Goal: Task Accomplishment & Management: Complete application form

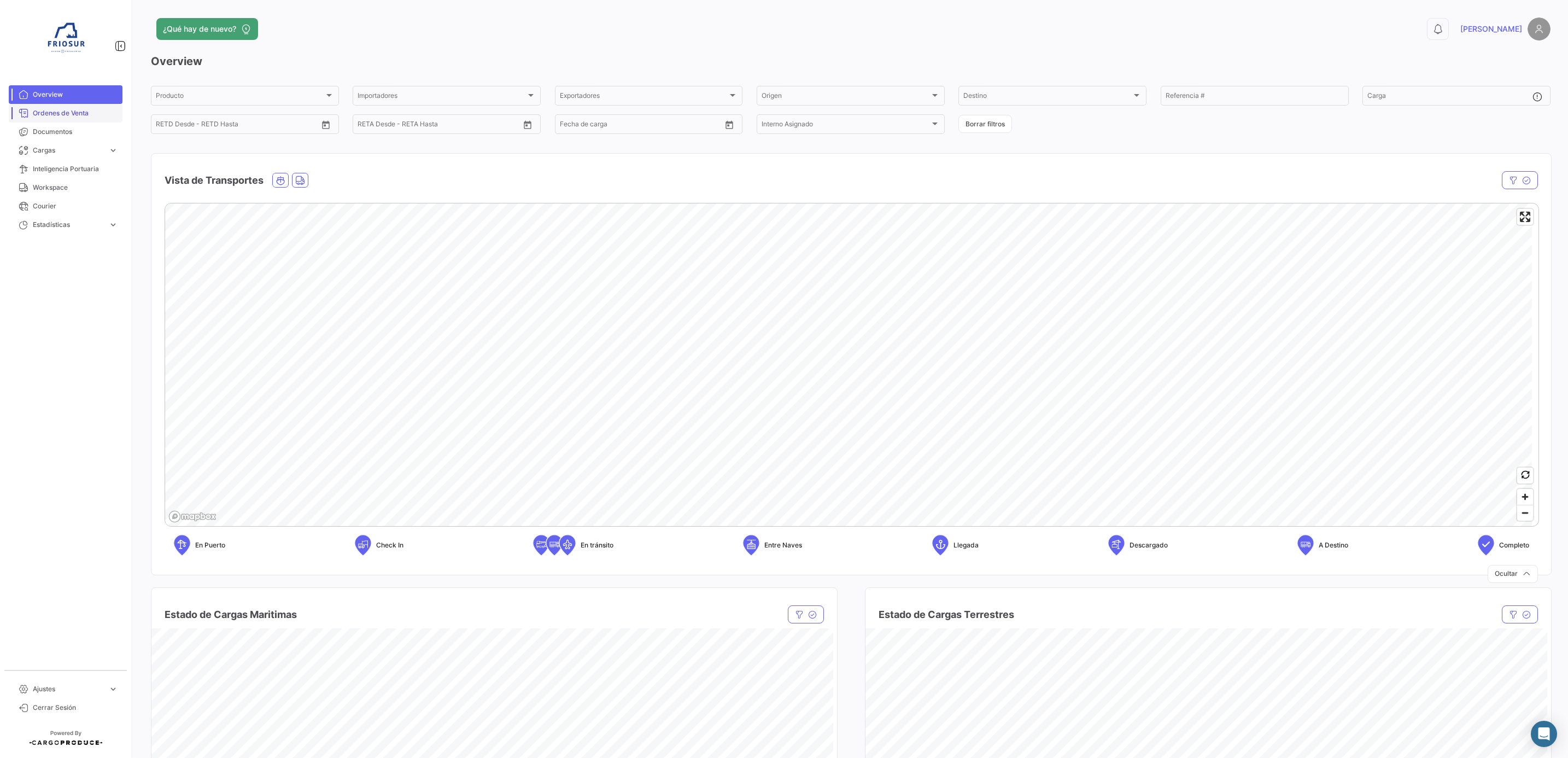
click at [53, 107] on link "Ordenes de Venta" at bounding box center [66, 113] width 114 height 18
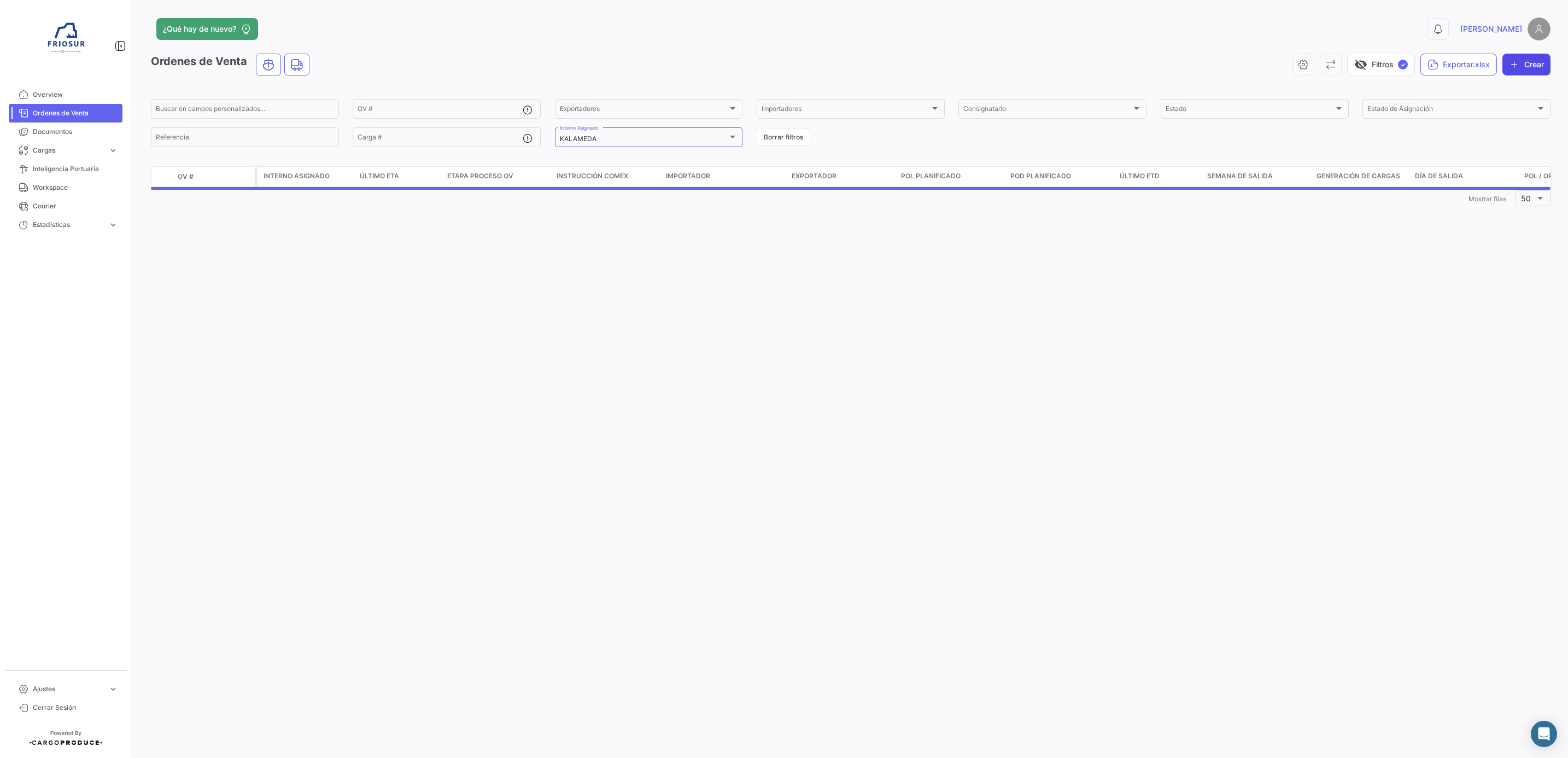
click at [1504, 53] on button "Crear" at bounding box center [1527, 64] width 48 height 22
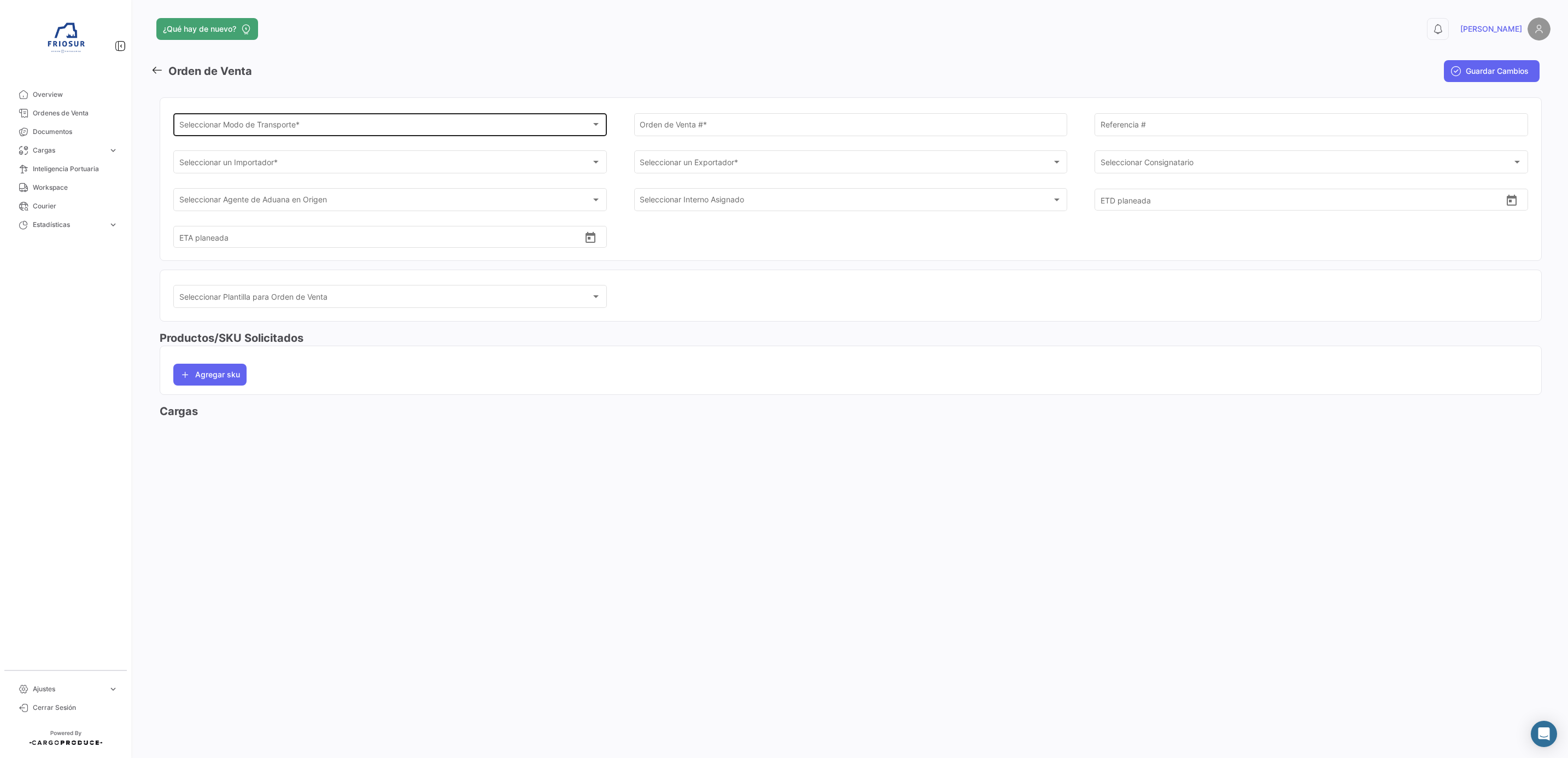
click at [251, 123] on span "Seleccionar Modo de Transporte *" at bounding box center [386, 126] width 412 height 9
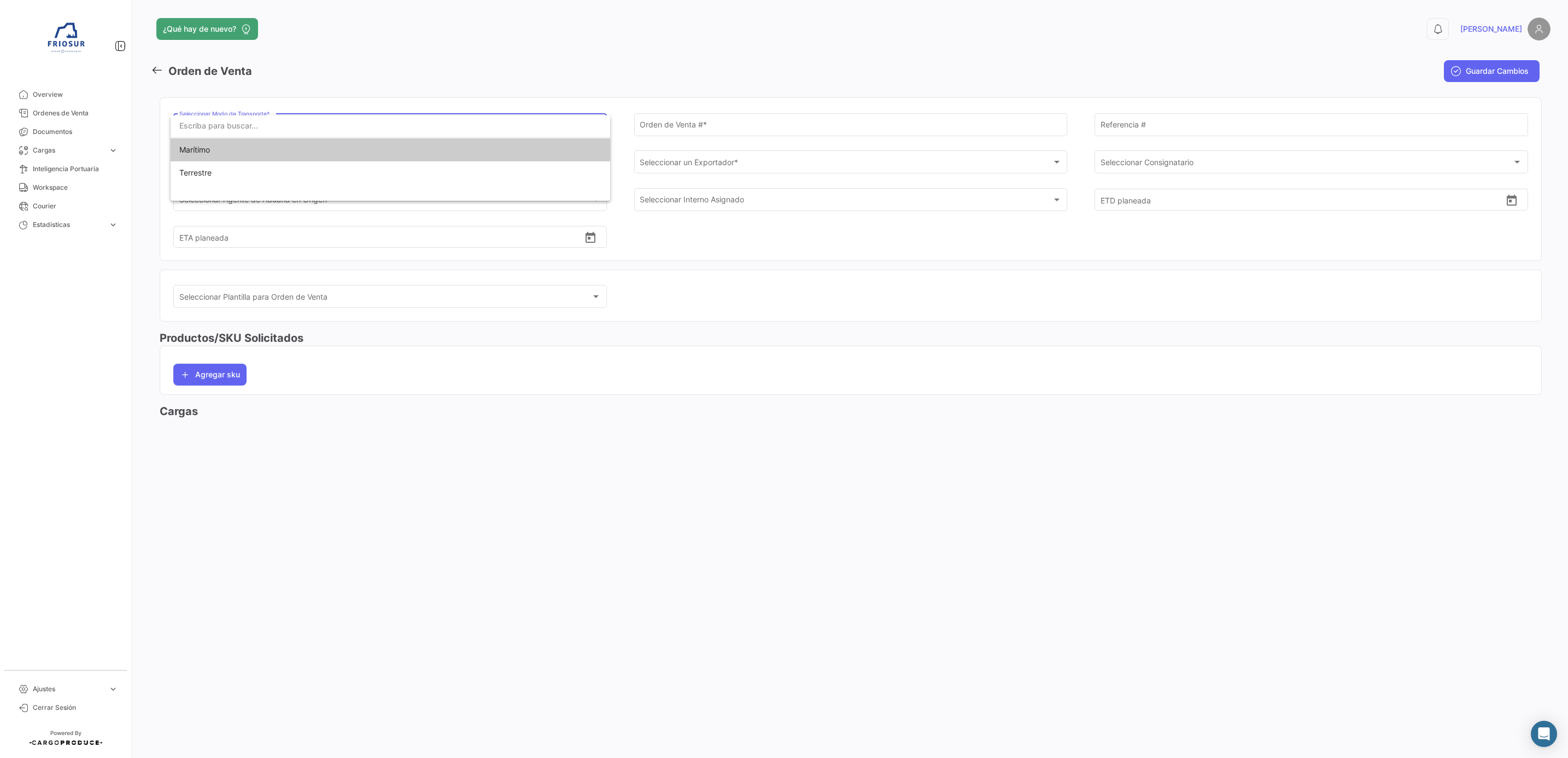
click at [240, 148] on span "Marítimo" at bounding box center [256, 149] width 153 height 23
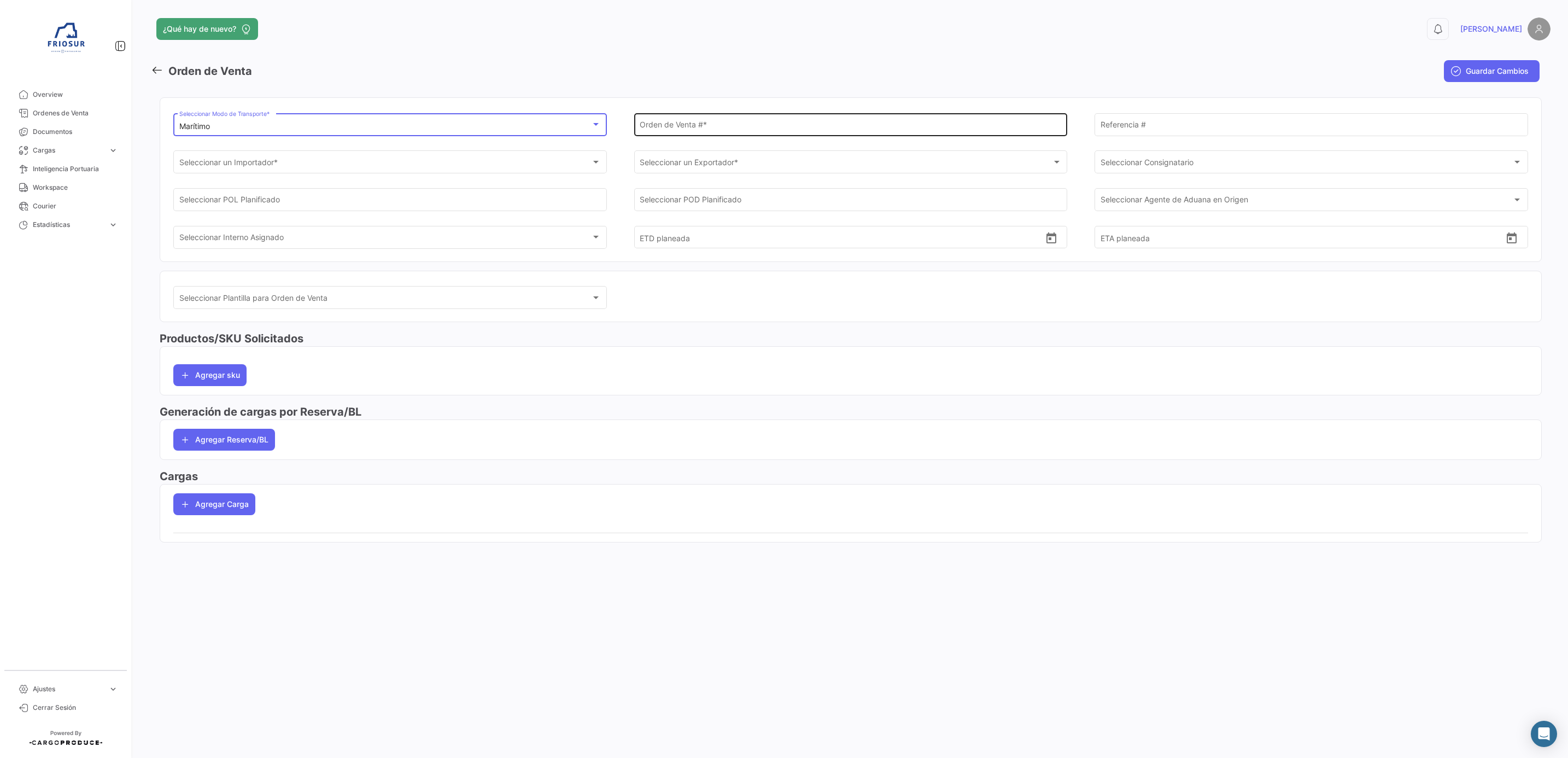
click at [738, 126] on input "Orden de Venta # *" at bounding box center [851, 126] width 422 height 9
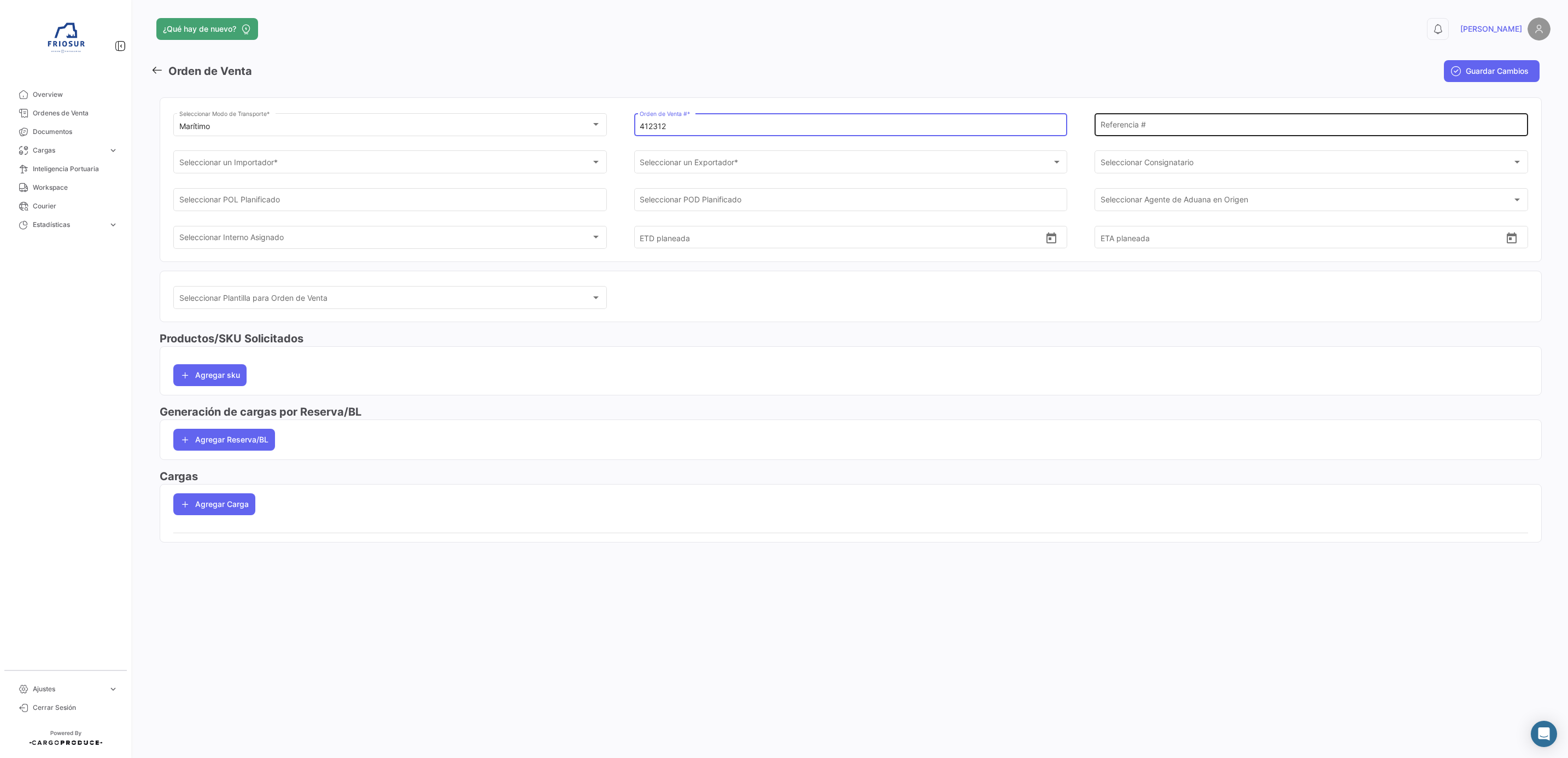
type input "412312"
click at [1132, 119] on div "Referencia #" at bounding box center [1311, 123] width 422 height 25
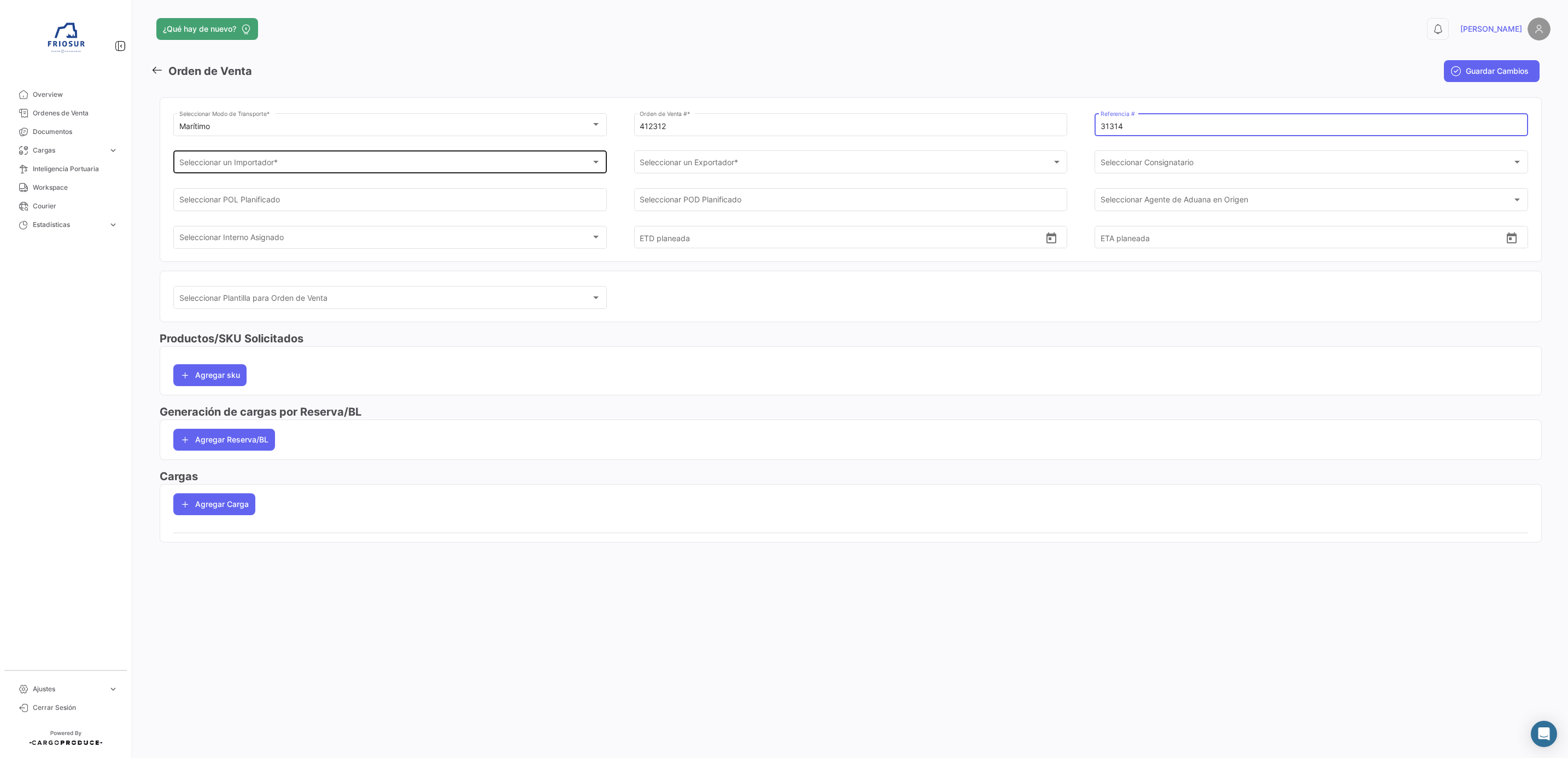
type input "31314"
click at [264, 165] on span "Seleccionar un Importador *" at bounding box center [229, 164] width 100 height 9
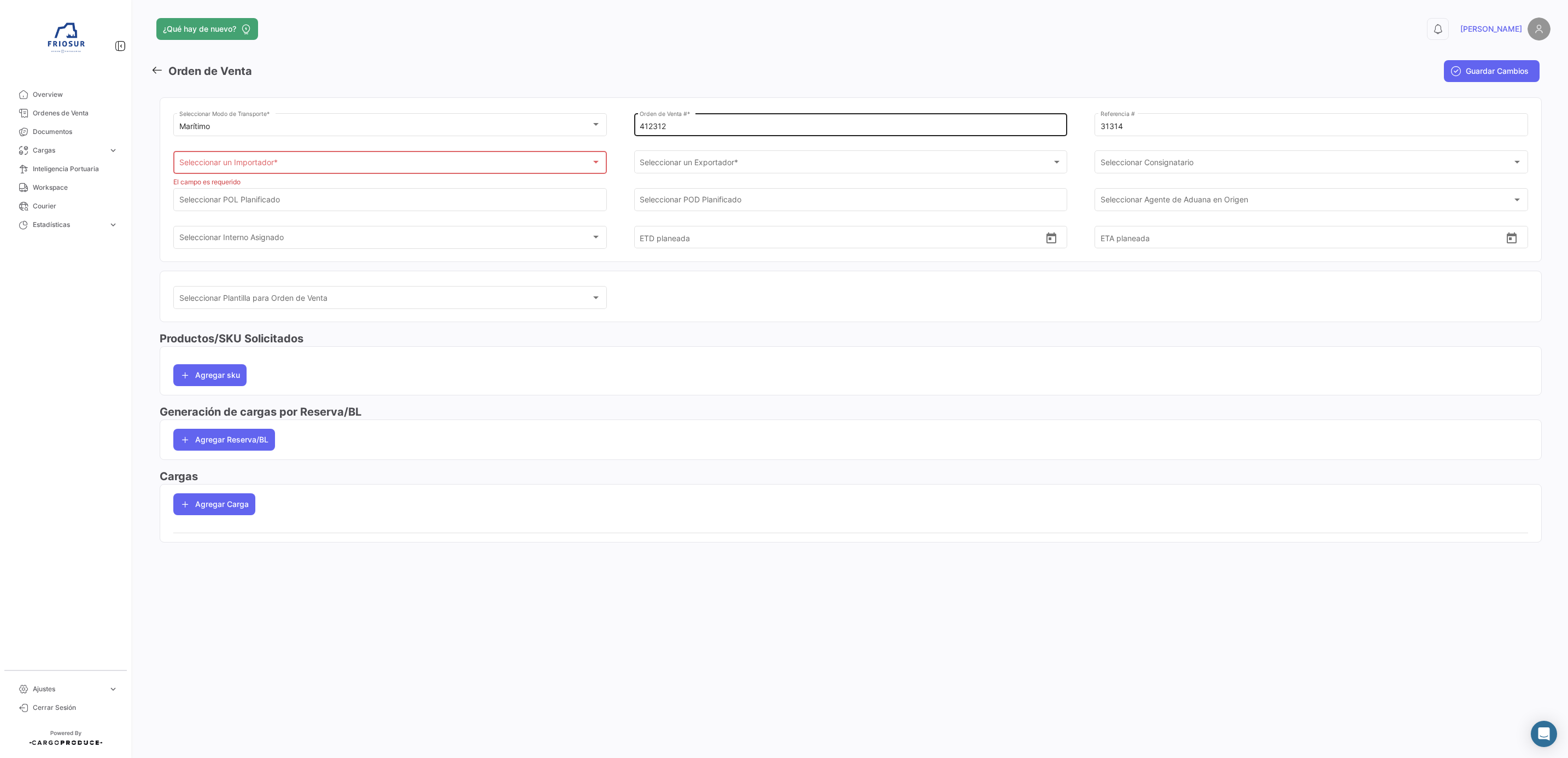
drag, startPoint x: 678, startPoint y: 127, endPoint x: 633, endPoint y: 122, distance: 45.3
click at [634, 122] on div "412312 Orden de Venta # *" at bounding box center [851, 123] width 434 height 25
drag, startPoint x: 1127, startPoint y: 123, endPoint x: 1058, endPoint y: 135, distance: 70.0
click at [1058, 135] on div "Marítimo Seleccionar Modo de Transporte * Orden de Venta # * El campo es requer…" at bounding box center [850, 186] width 1354 height 150
click at [888, 75] on mat-toolbar-row "Orden de Venta" at bounding box center [613, 71] width 924 height 35
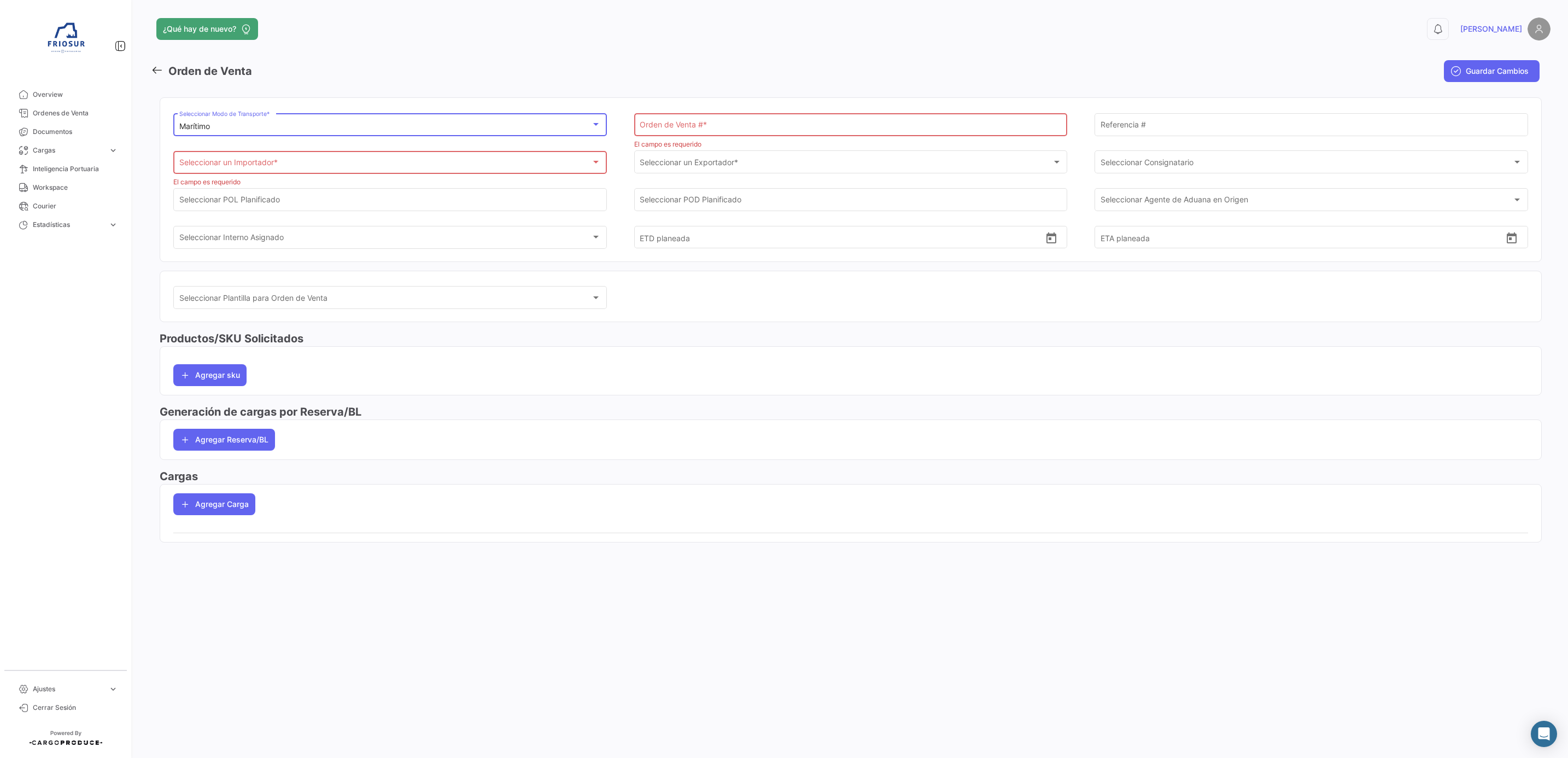
click at [377, 123] on div "Marítimo" at bounding box center [386, 126] width 412 height 9
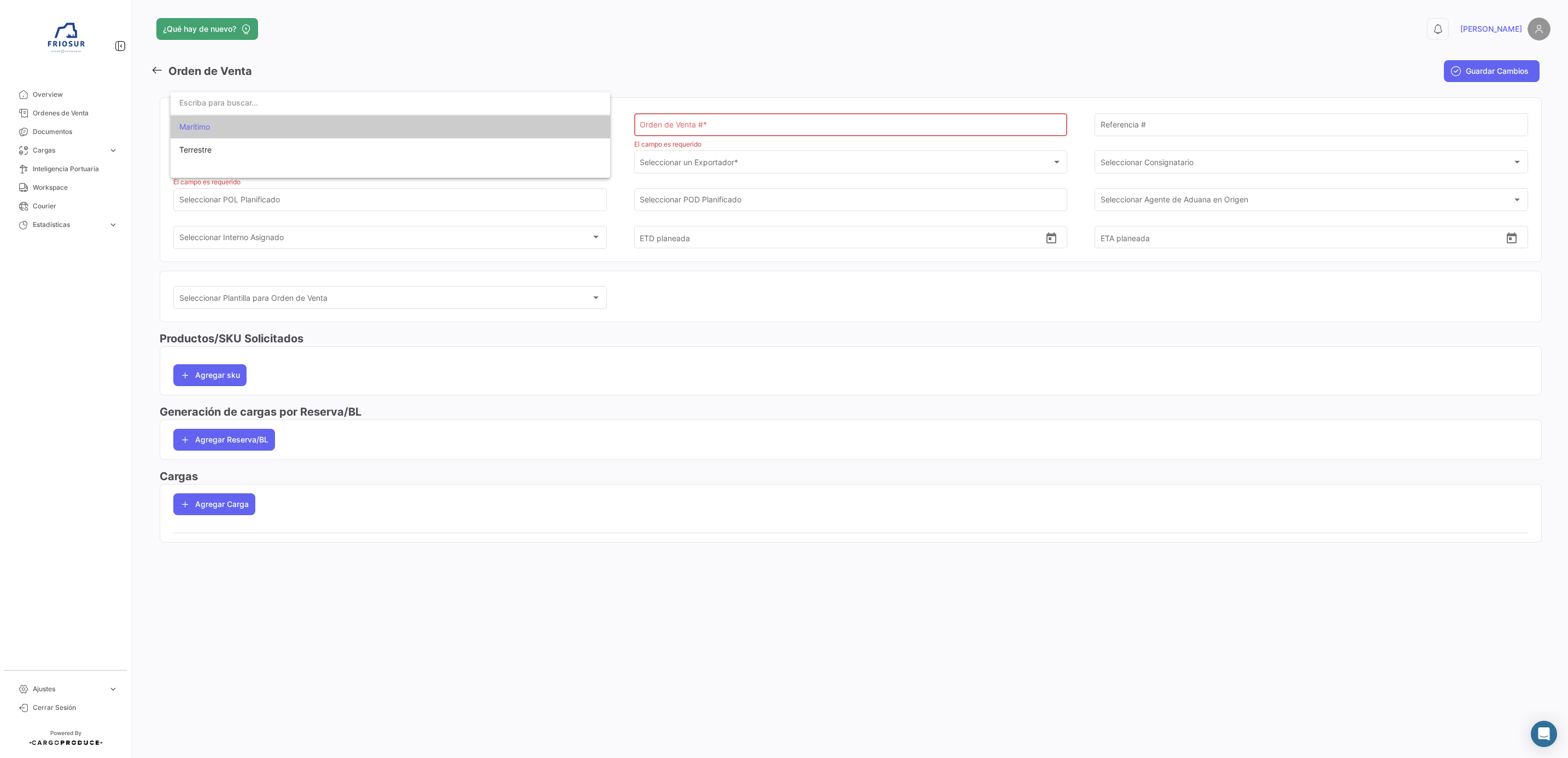
click at [640, 87] on div at bounding box center [784, 379] width 1568 height 758
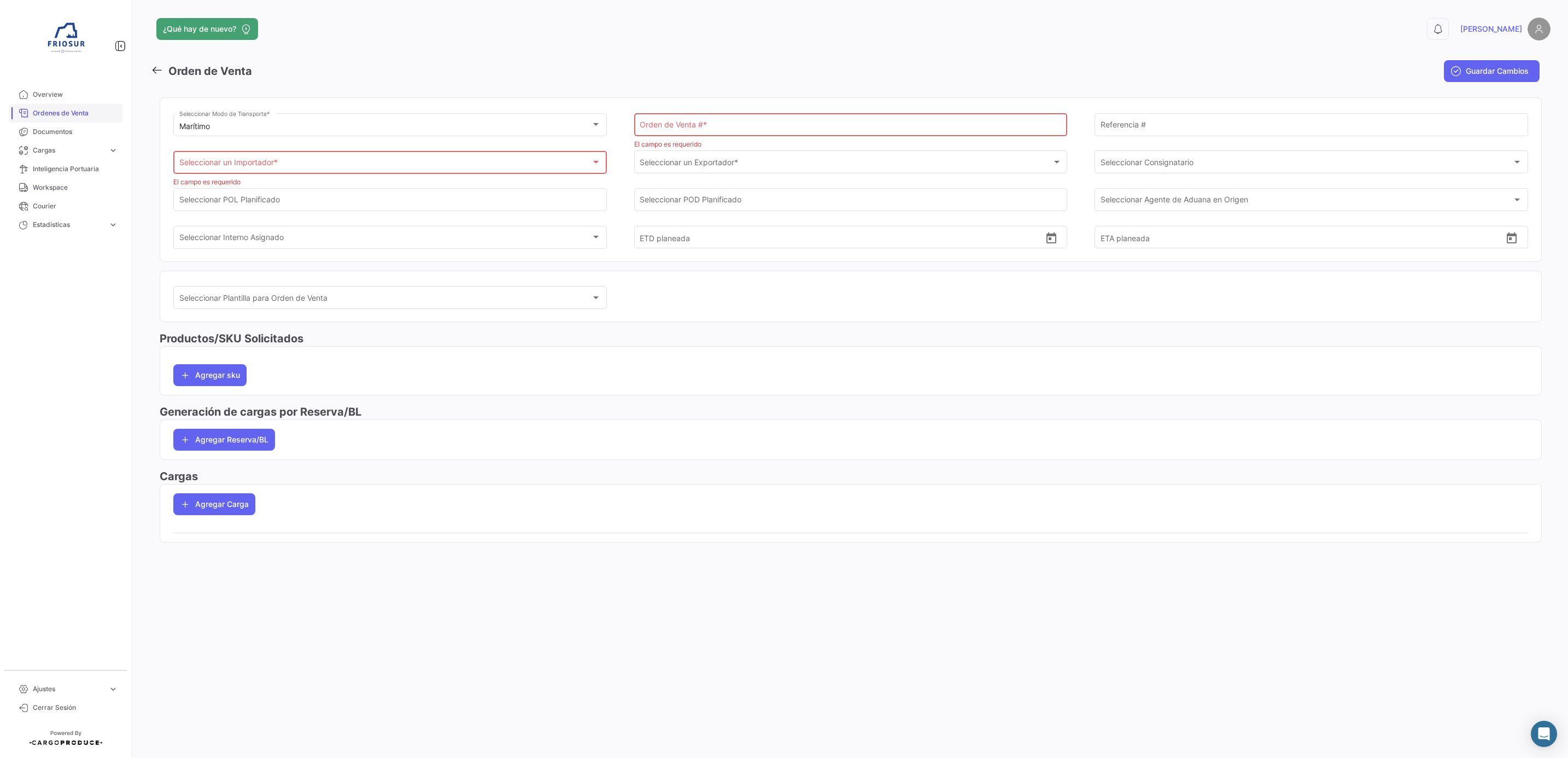
click at [58, 115] on span "Ordenes de Venta" at bounding box center [75, 113] width 86 height 10
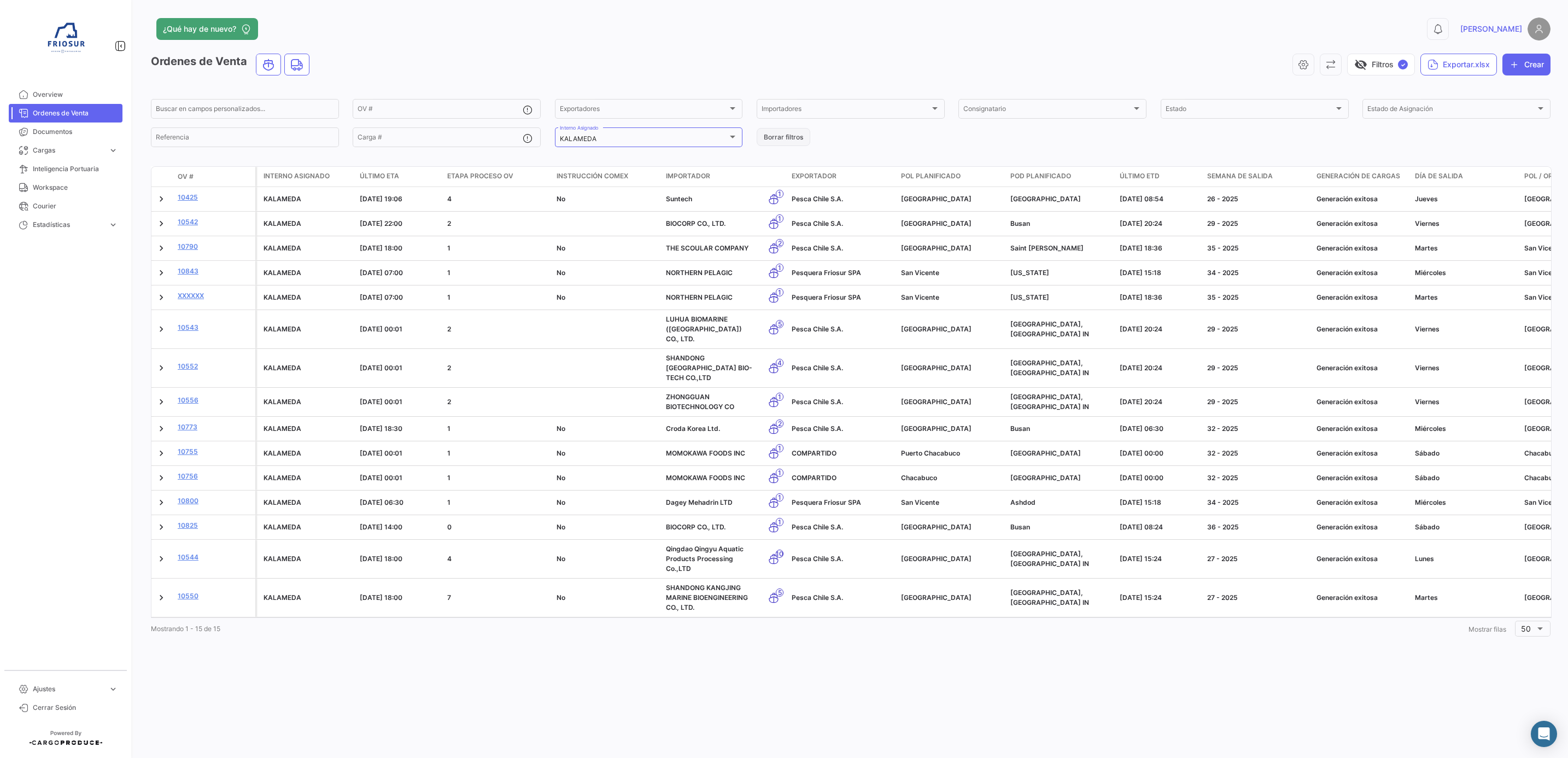
click at [765, 138] on button "Borrar filtros" at bounding box center [784, 137] width 53 height 18
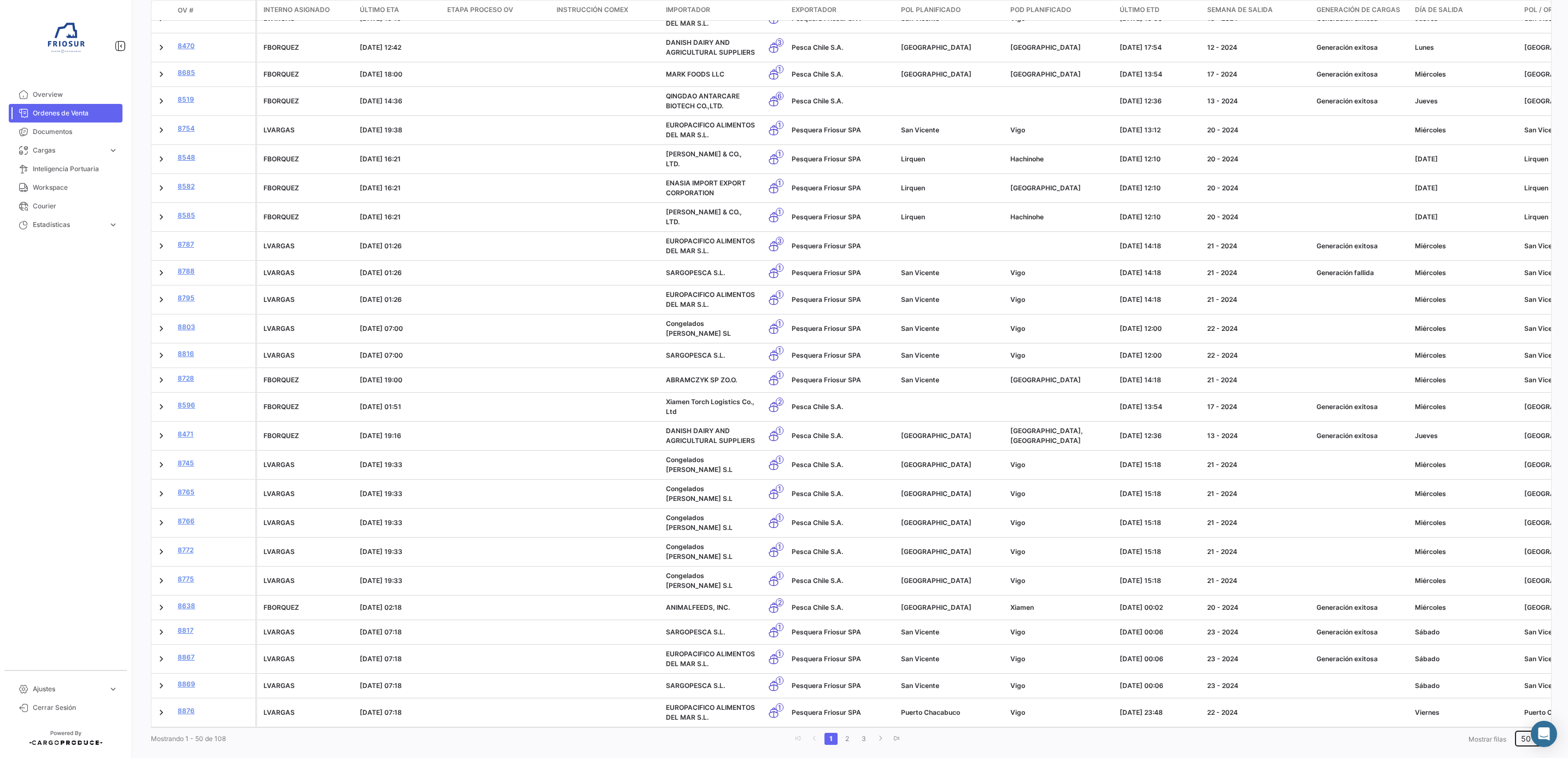
click at [1521, 729] on div "50" at bounding box center [1533, 738] width 24 height 18
click at [1527, 635] on span "10" at bounding box center [1527, 645] width 31 height 23
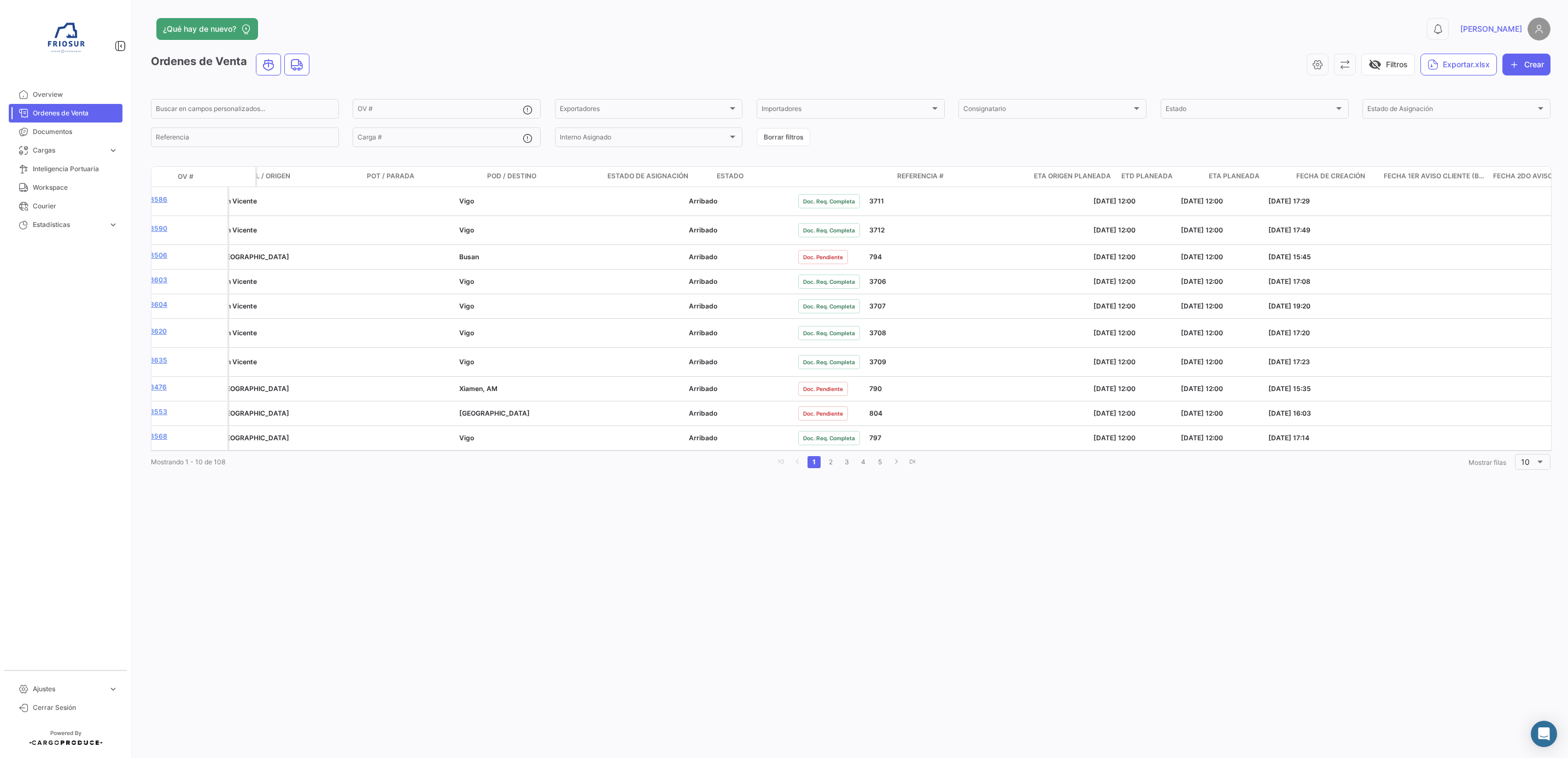
scroll to position [0, 1225]
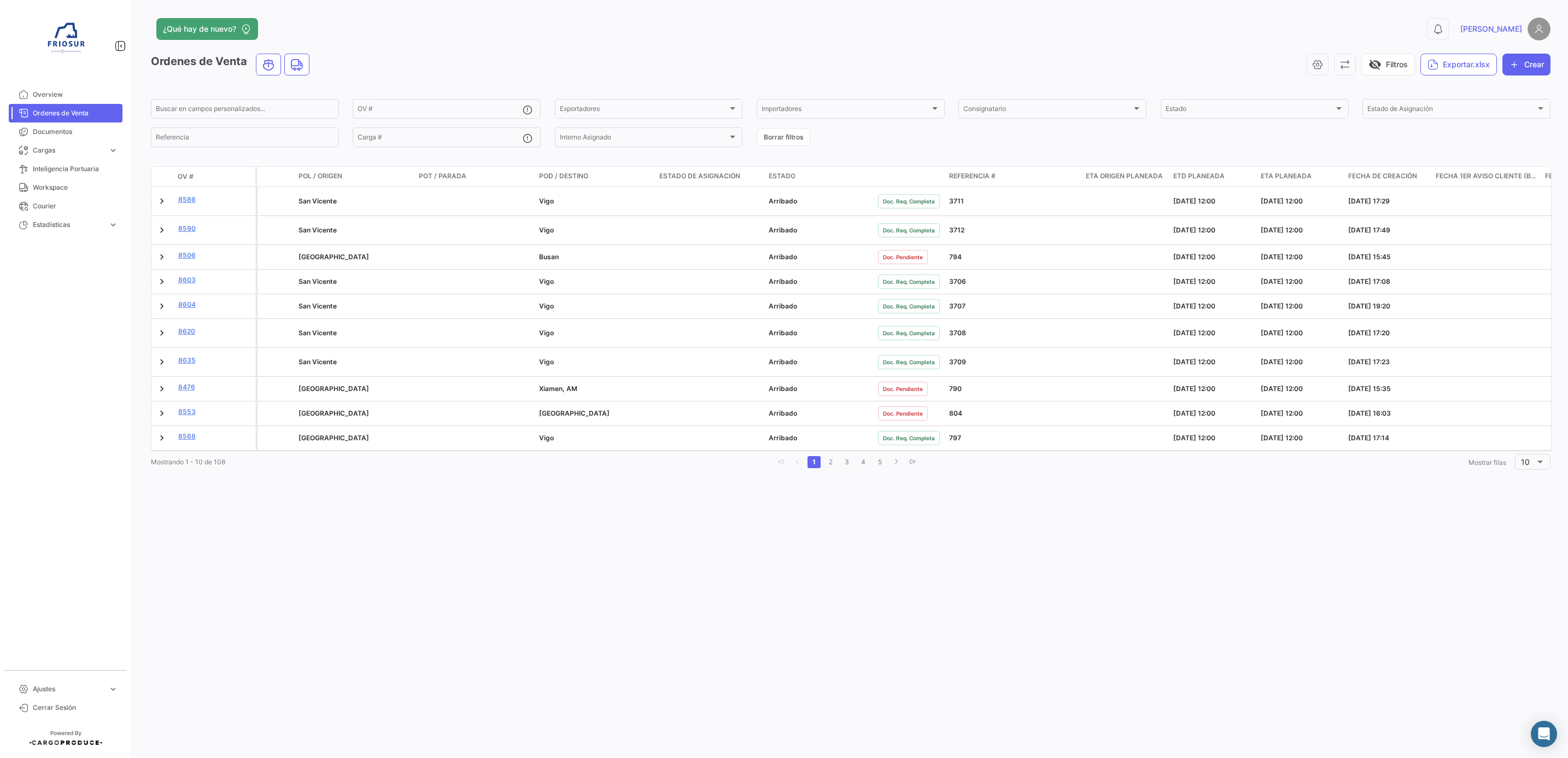
click at [1373, 177] on span "Fecha de creación" at bounding box center [1382, 176] width 69 height 10
click at [1391, 173] on span "Fecha de creación" at bounding box center [1382, 176] width 69 height 10
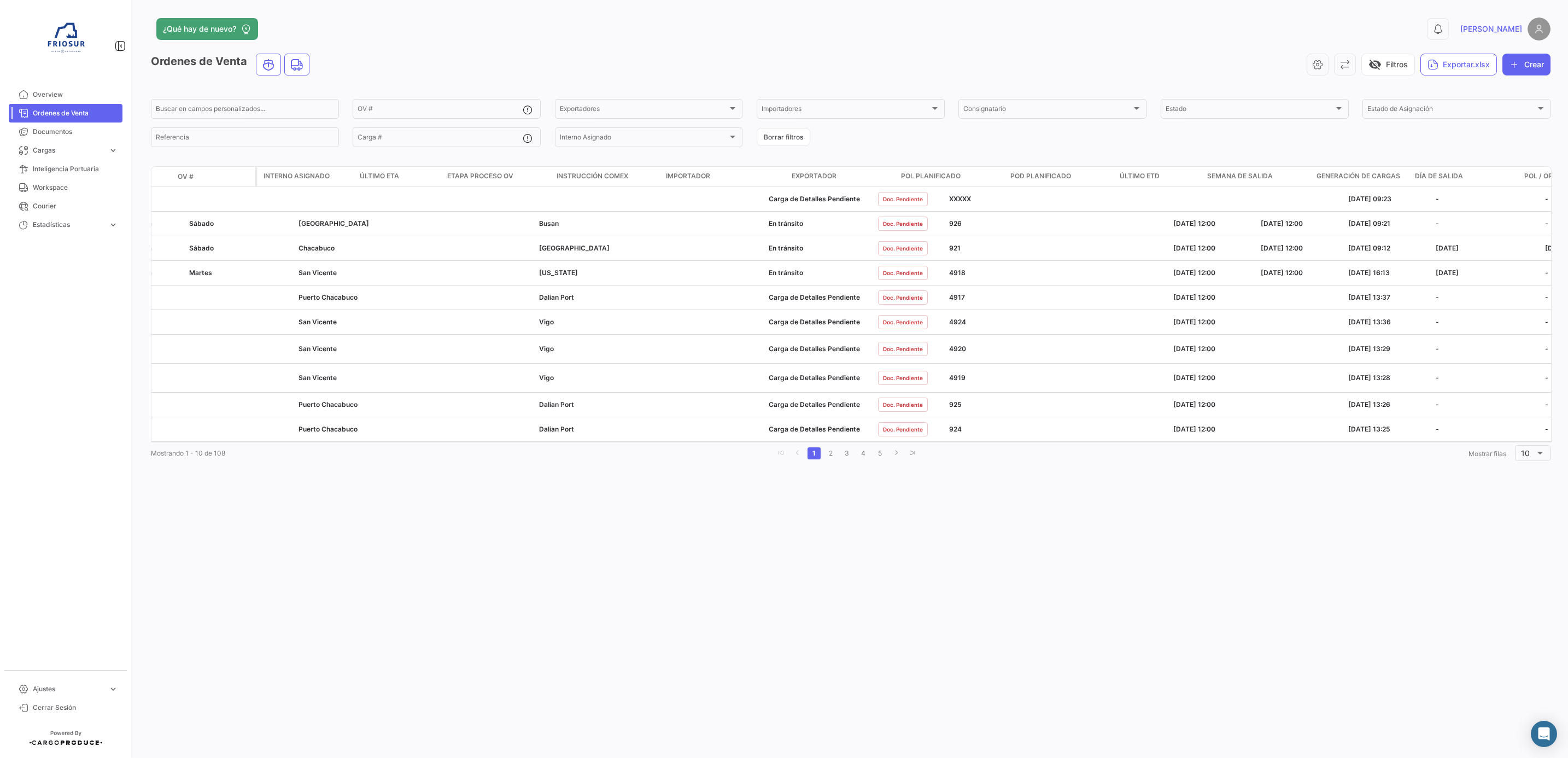
scroll to position [0, 0]
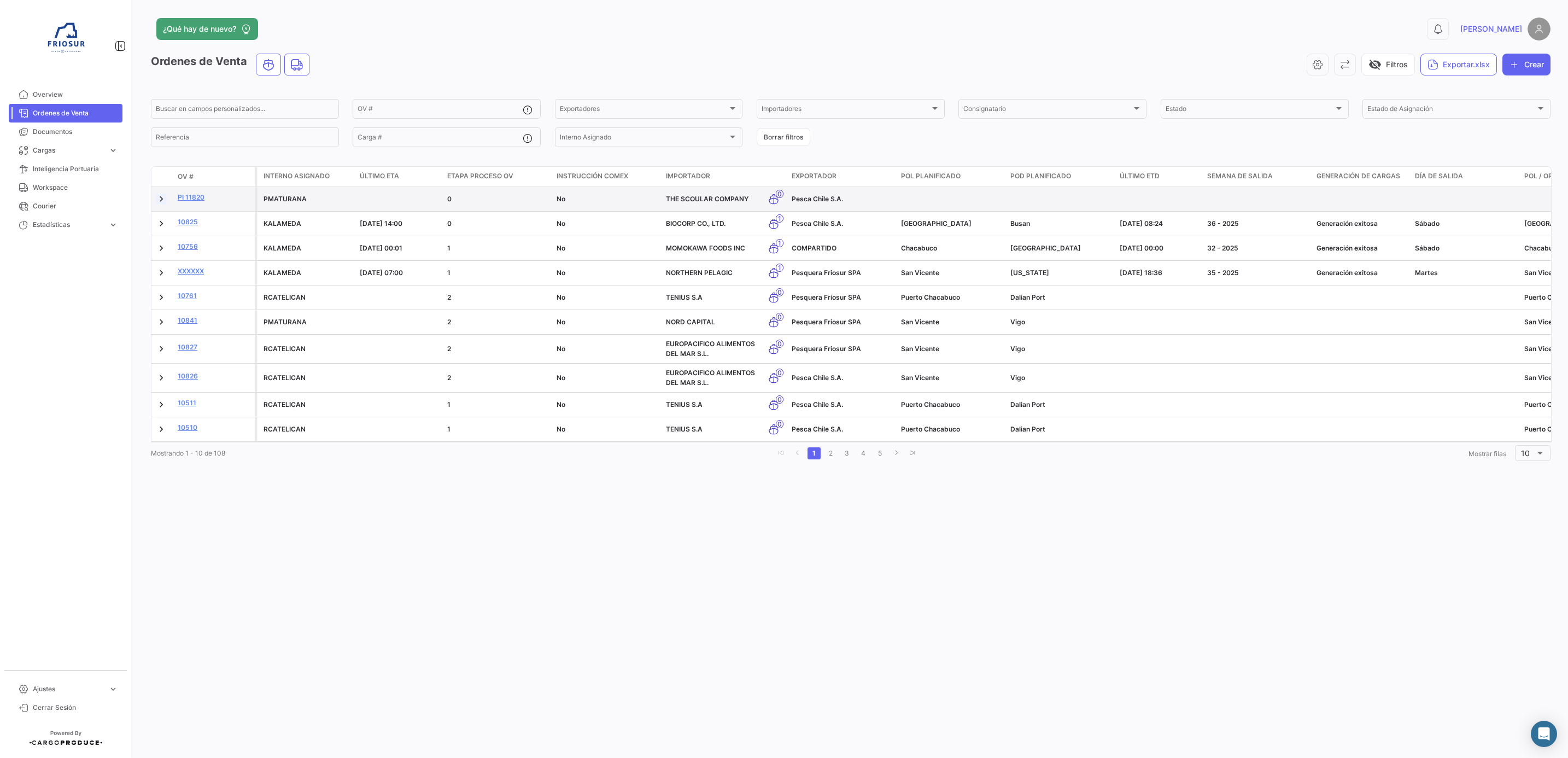
click at [165, 199] on link at bounding box center [161, 199] width 11 height 11
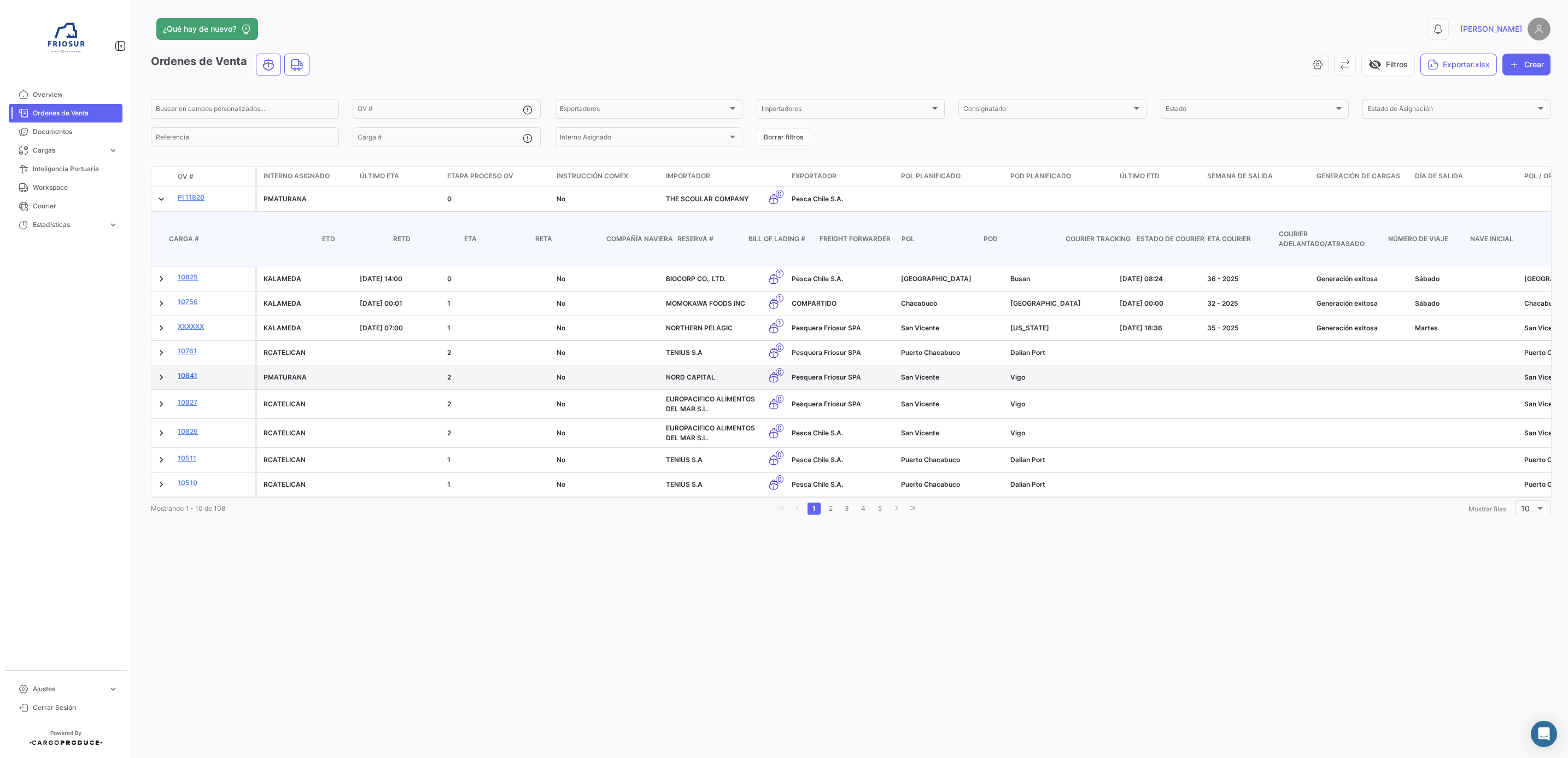
click at [192, 378] on link "10841" at bounding box center [215, 376] width 74 height 10
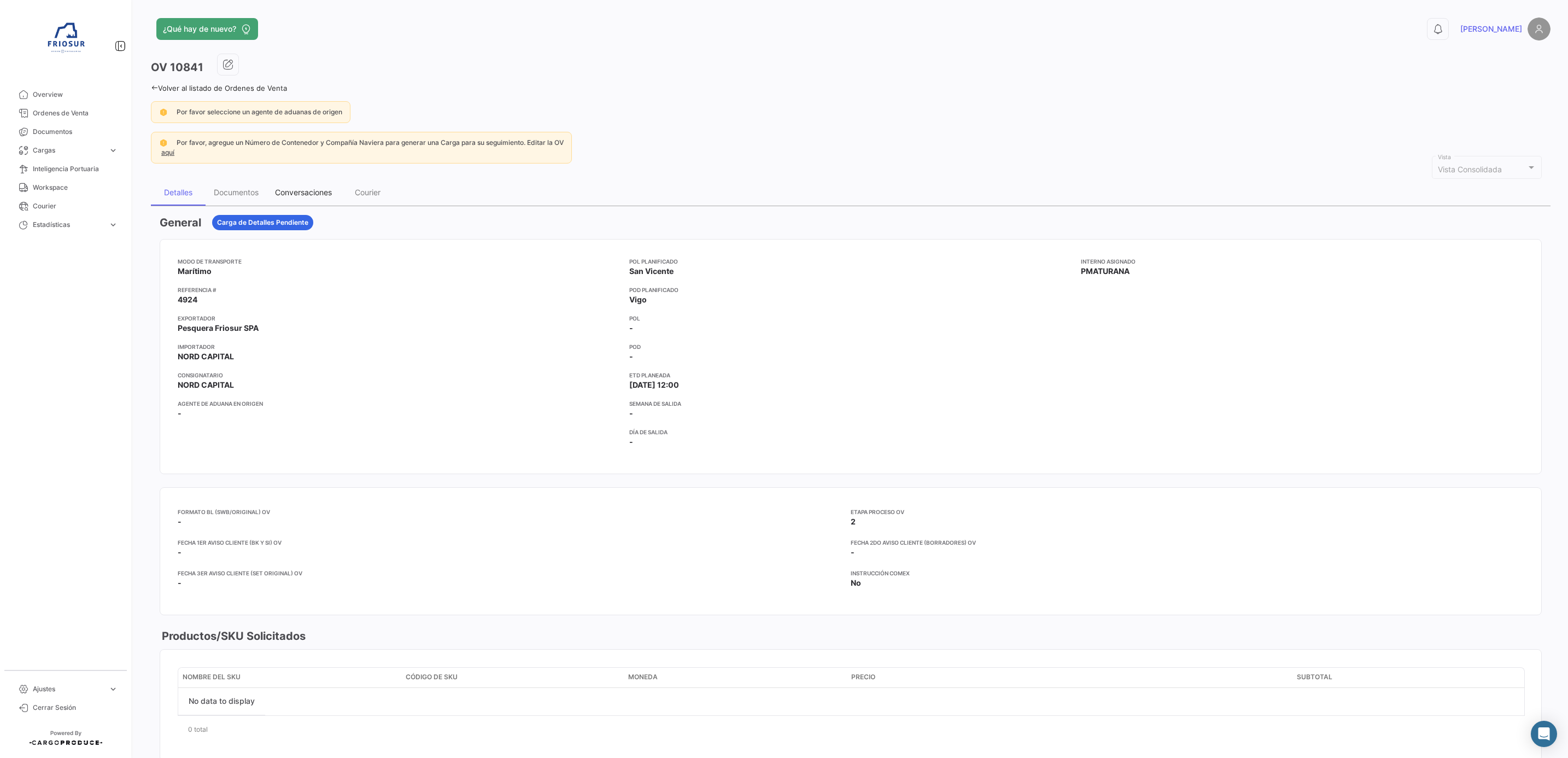
click at [304, 193] on div "Conversaciones" at bounding box center [304, 192] width 57 height 9
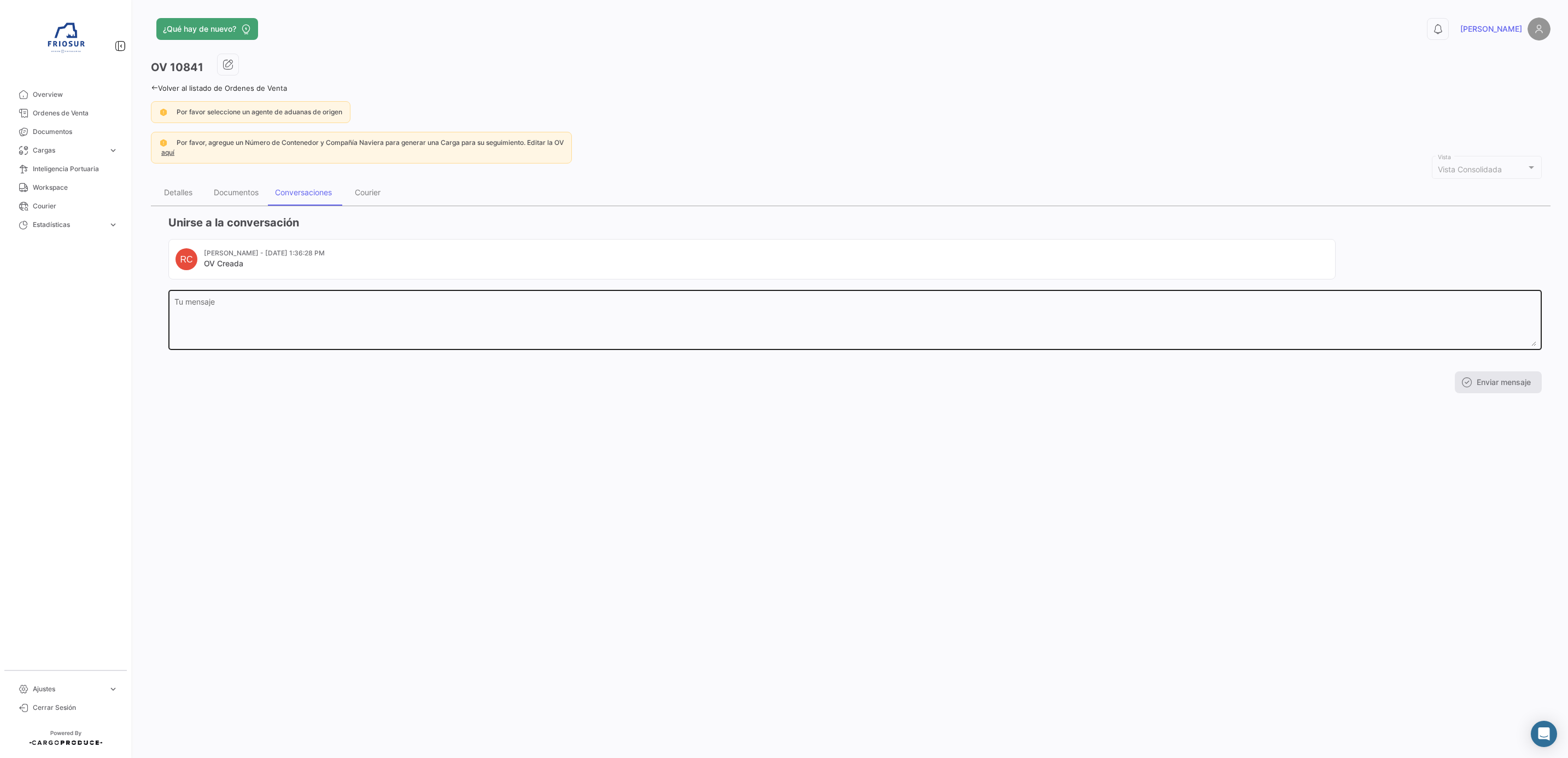
click at [260, 338] on textarea "Tu mensaje" at bounding box center [854, 322] width 1362 height 48
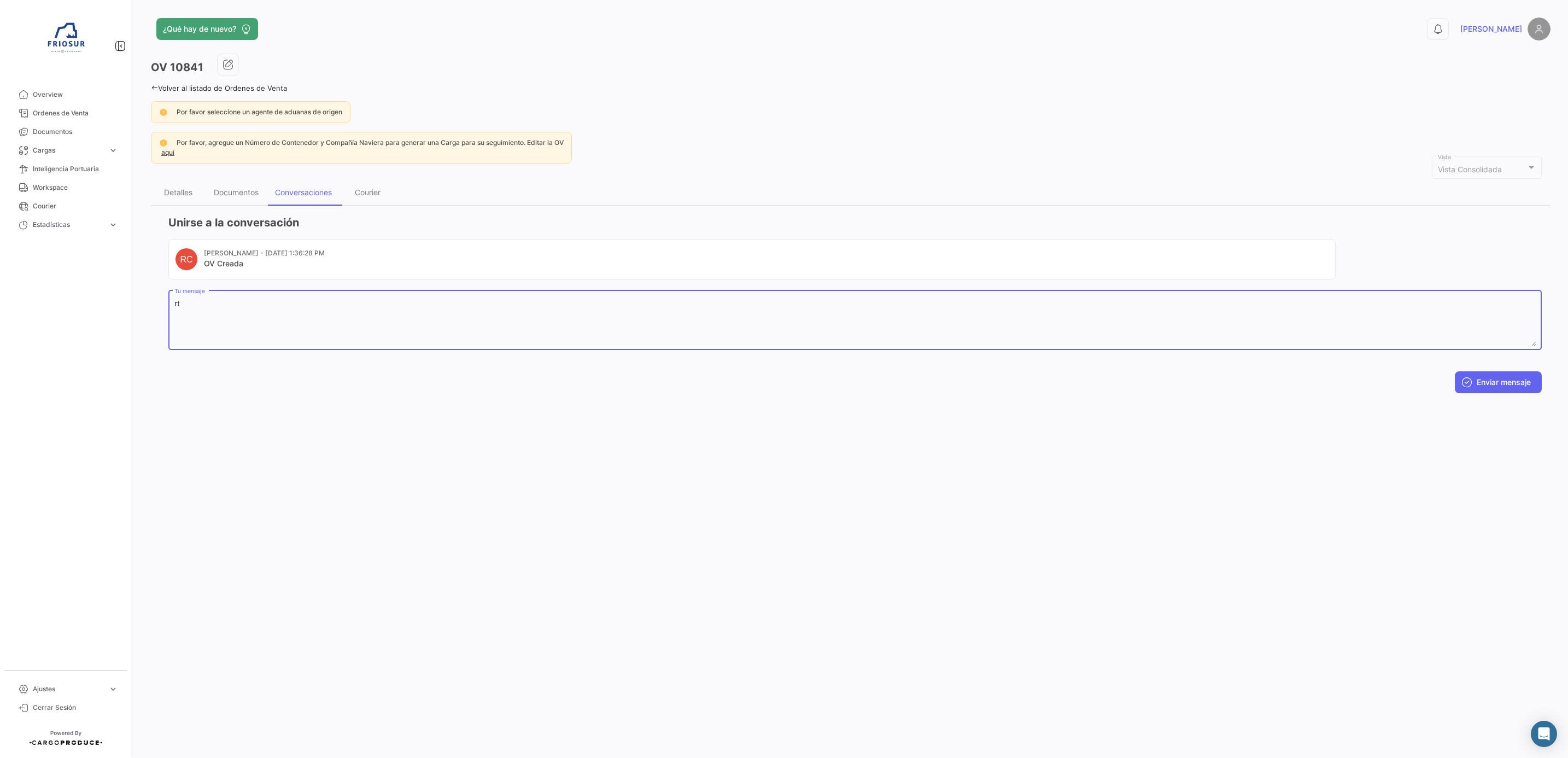
type textarea "r"
click at [157, 86] on icon at bounding box center [155, 87] width 7 height 7
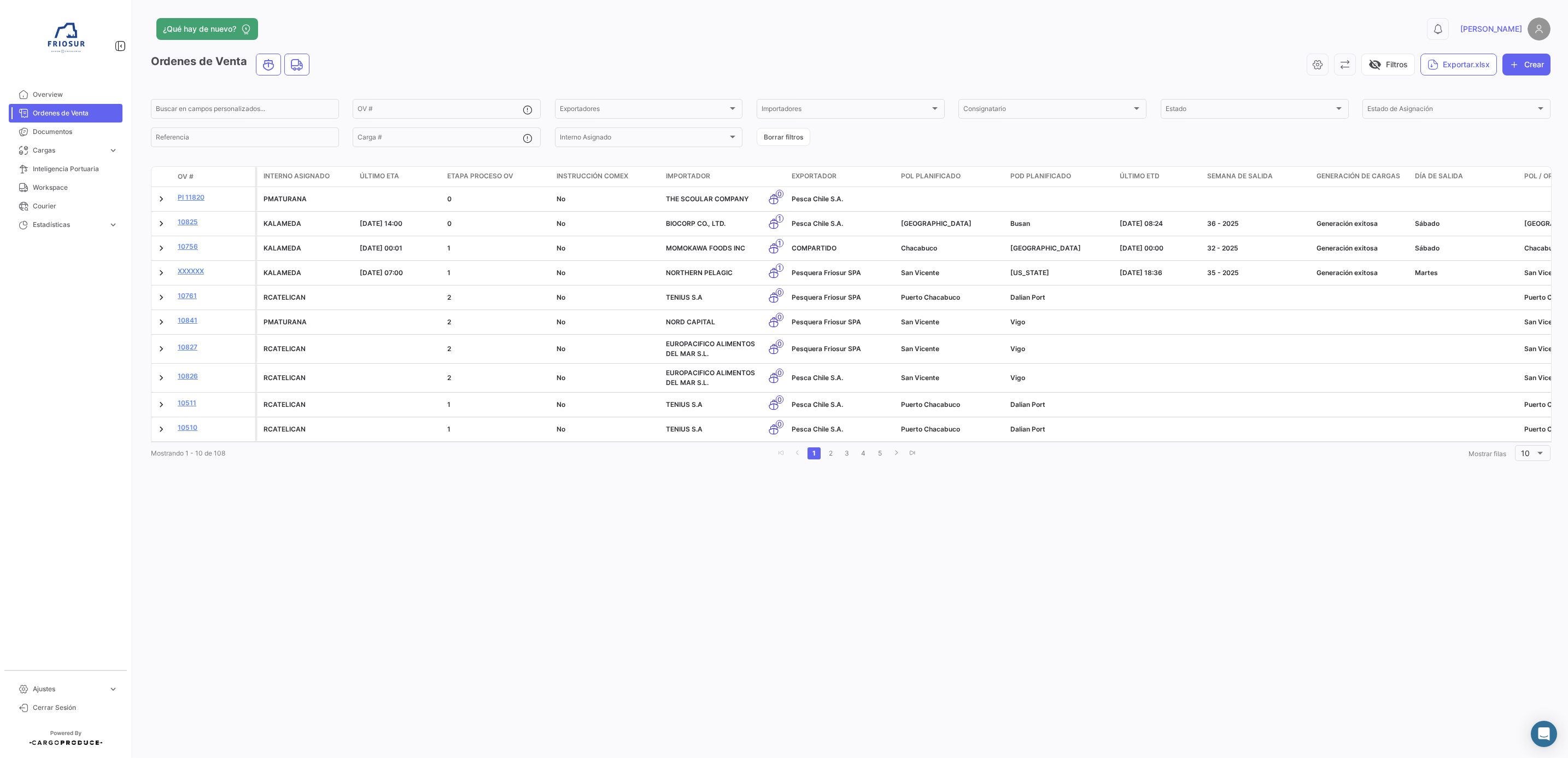
click at [447, 499] on div "¿Qué hay de nuevo? 0 [PERSON_NAME] Ordenes de Venta visibility_off Filtros Expo…" at bounding box center [851, 379] width 1434 height 758
click at [526, 497] on div "¿Qué hay de nuevo? 0 [PERSON_NAME] Ordenes de Venta visibility_off Filtros Expo…" at bounding box center [851, 379] width 1434 height 758
click at [666, 484] on div "¿Qué hay de nuevo? 0 [PERSON_NAME] Ordenes de Venta visibility_off Filtros Expo…" at bounding box center [851, 379] width 1434 height 758
click at [64, 94] on span "Overview" at bounding box center [75, 94] width 86 height 10
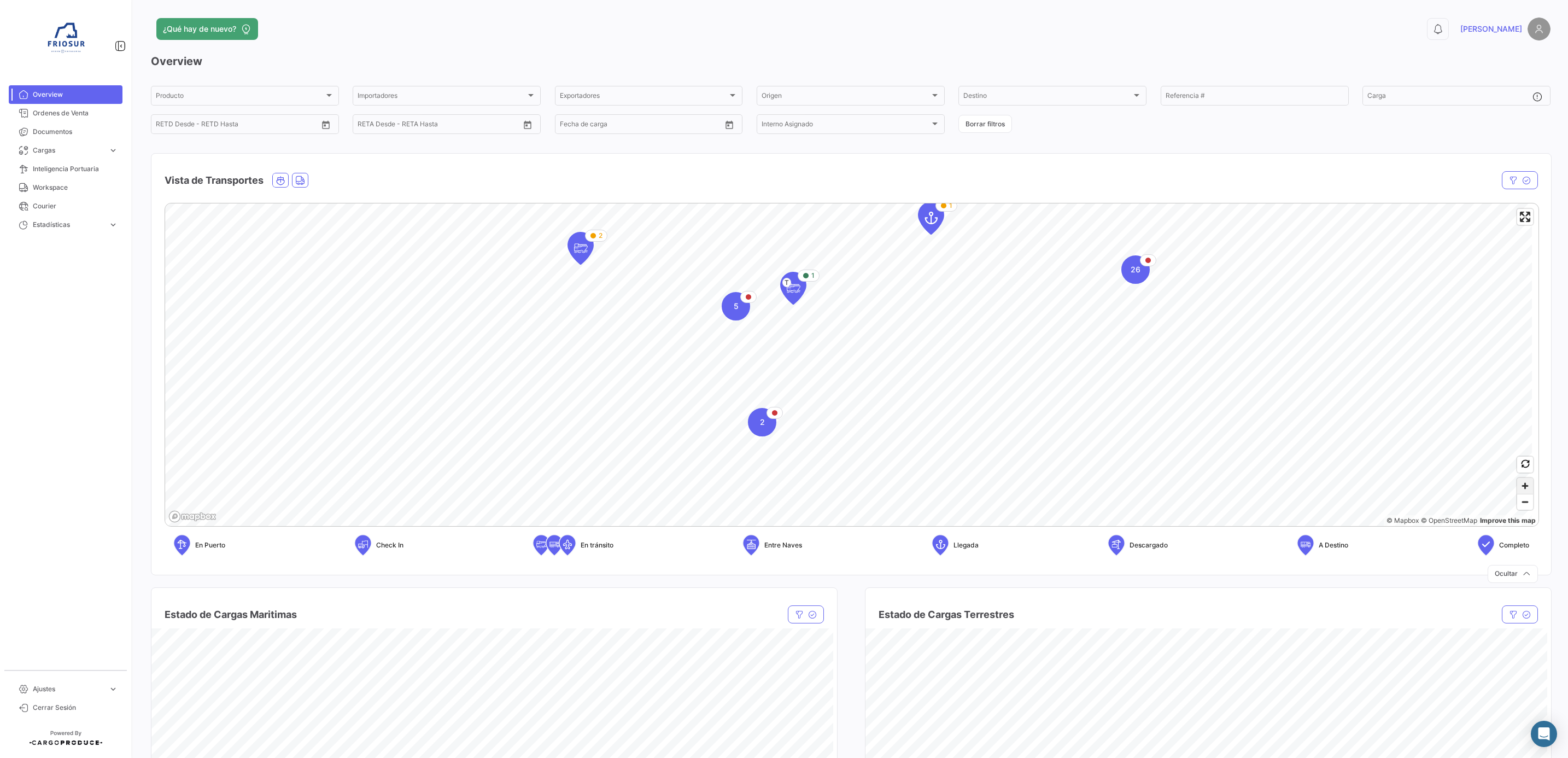
click at [1517, 491] on span "Zoom in" at bounding box center [1525, 485] width 16 height 16
click at [1521, 486] on span "Zoom in" at bounding box center [1525, 485] width 16 height 16
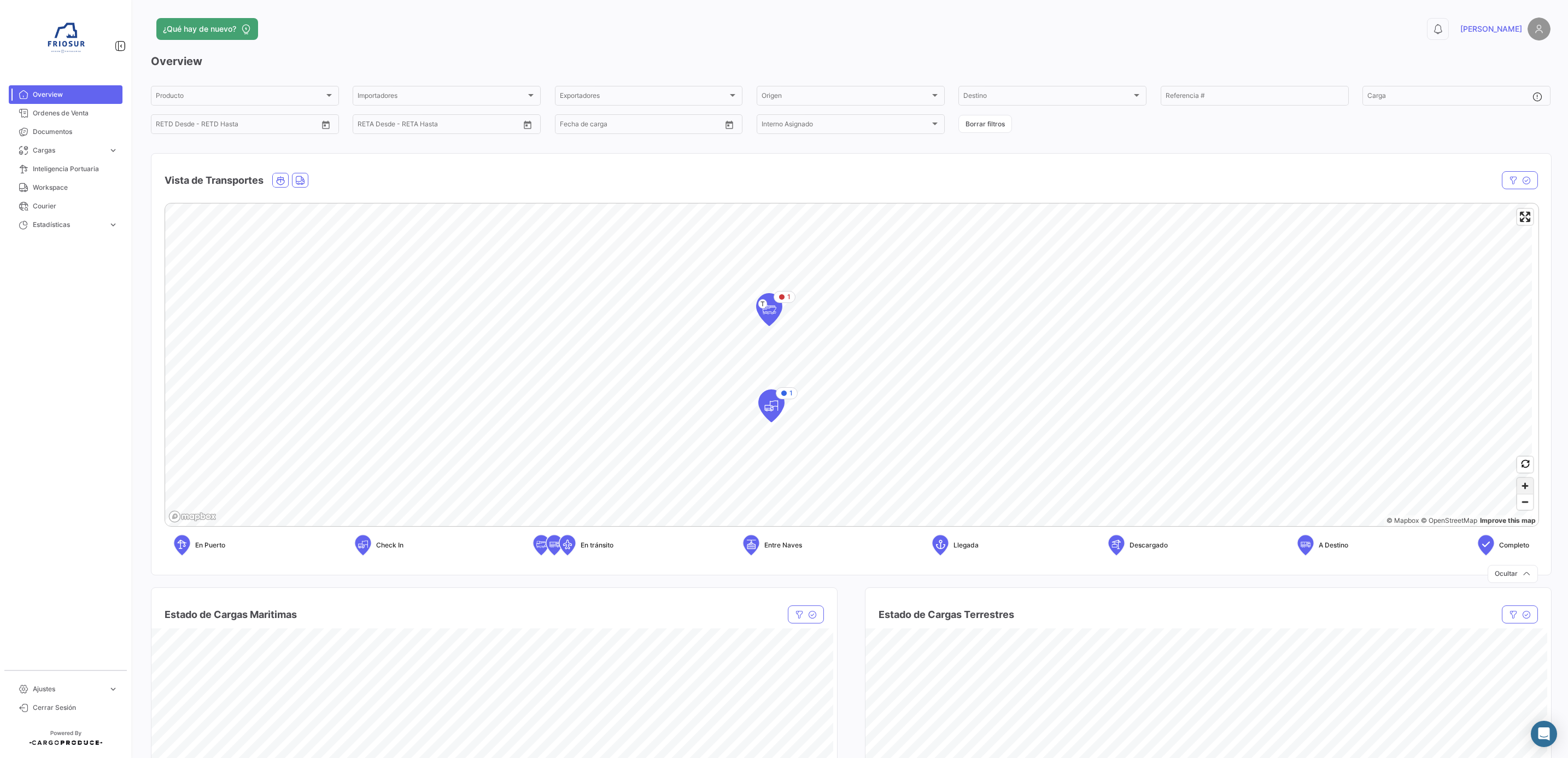
click at [1521, 486] on span "Zoom in" at bounding box center [1525, 485] width 16 height 16
click at [1519, 488] on span "Zoom in" at bounding box center [1525, 485] width 16 height 16
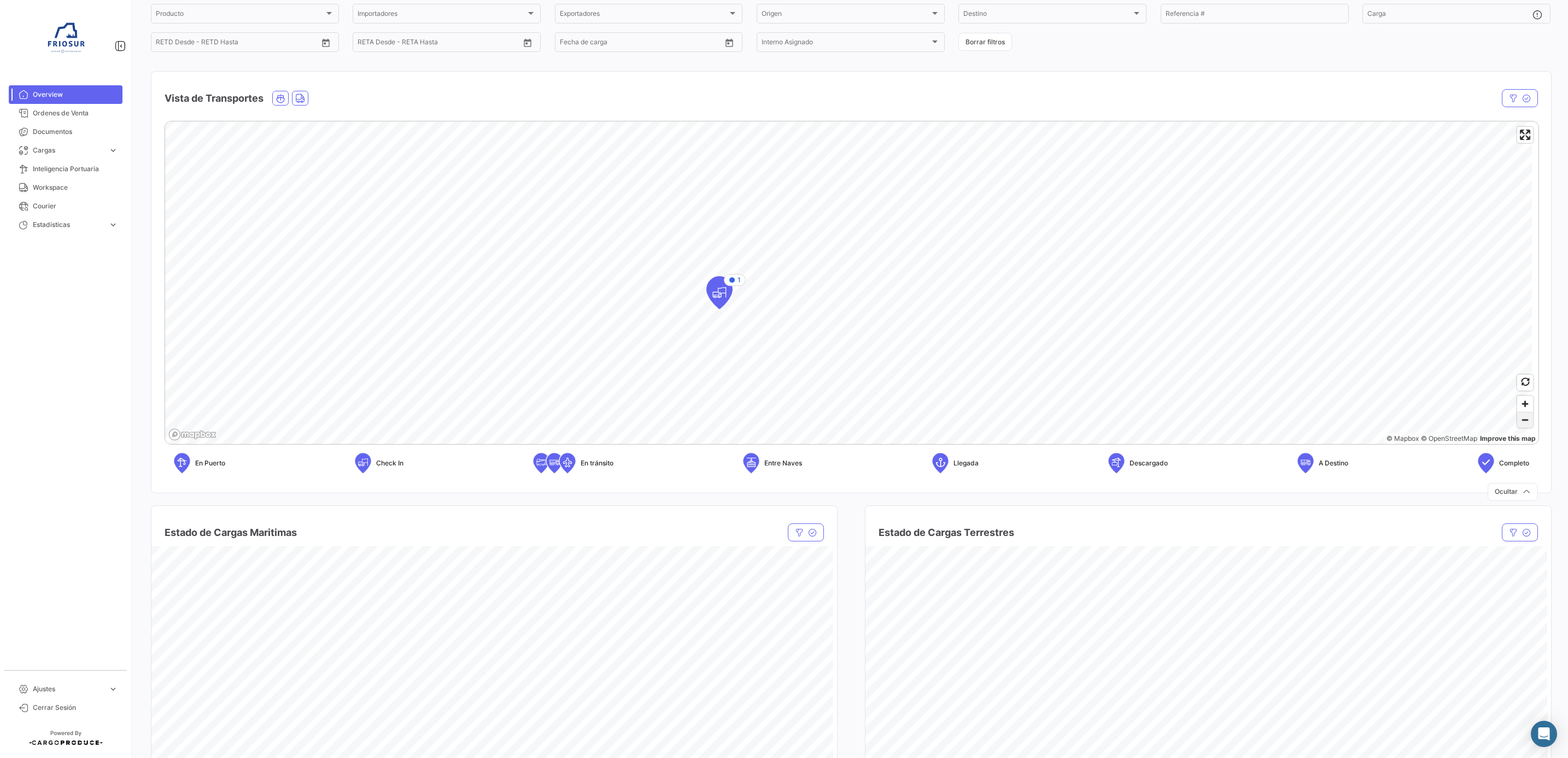
click at [1517, 425] on span "Zoom out" at bounding box center [1525, 420] width 16 height 16
click at [1517, 407] on span "Zoom in" at bounding box center [1525, 403] width 16 height 16
click at [69, 149] on span "Cargas" at bounding box center [68, 150] width 71 height 10
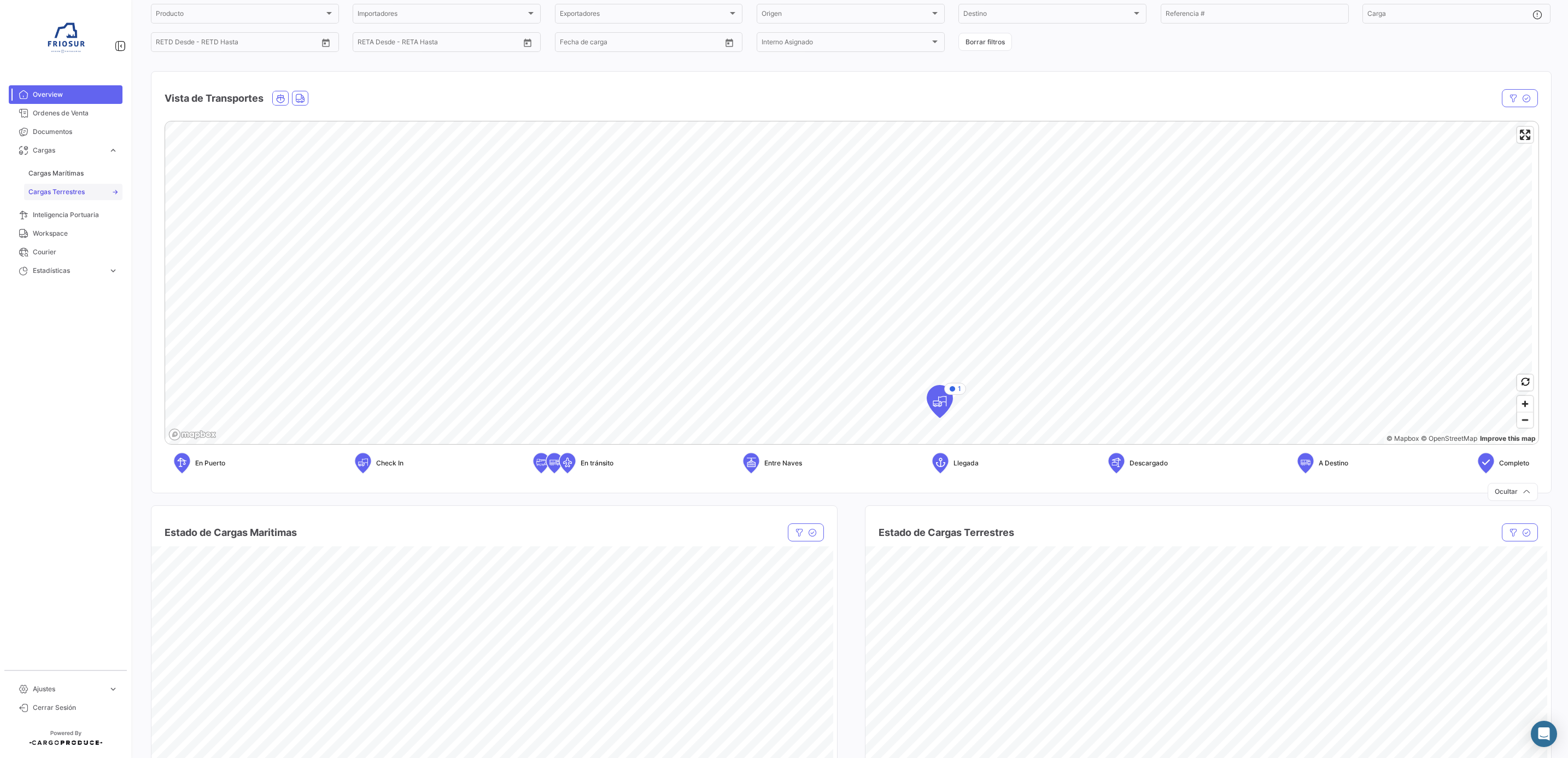
click at [69, 193] on span "Cargas Terrestres" at bounding box center [56, 192] width 56 height 10
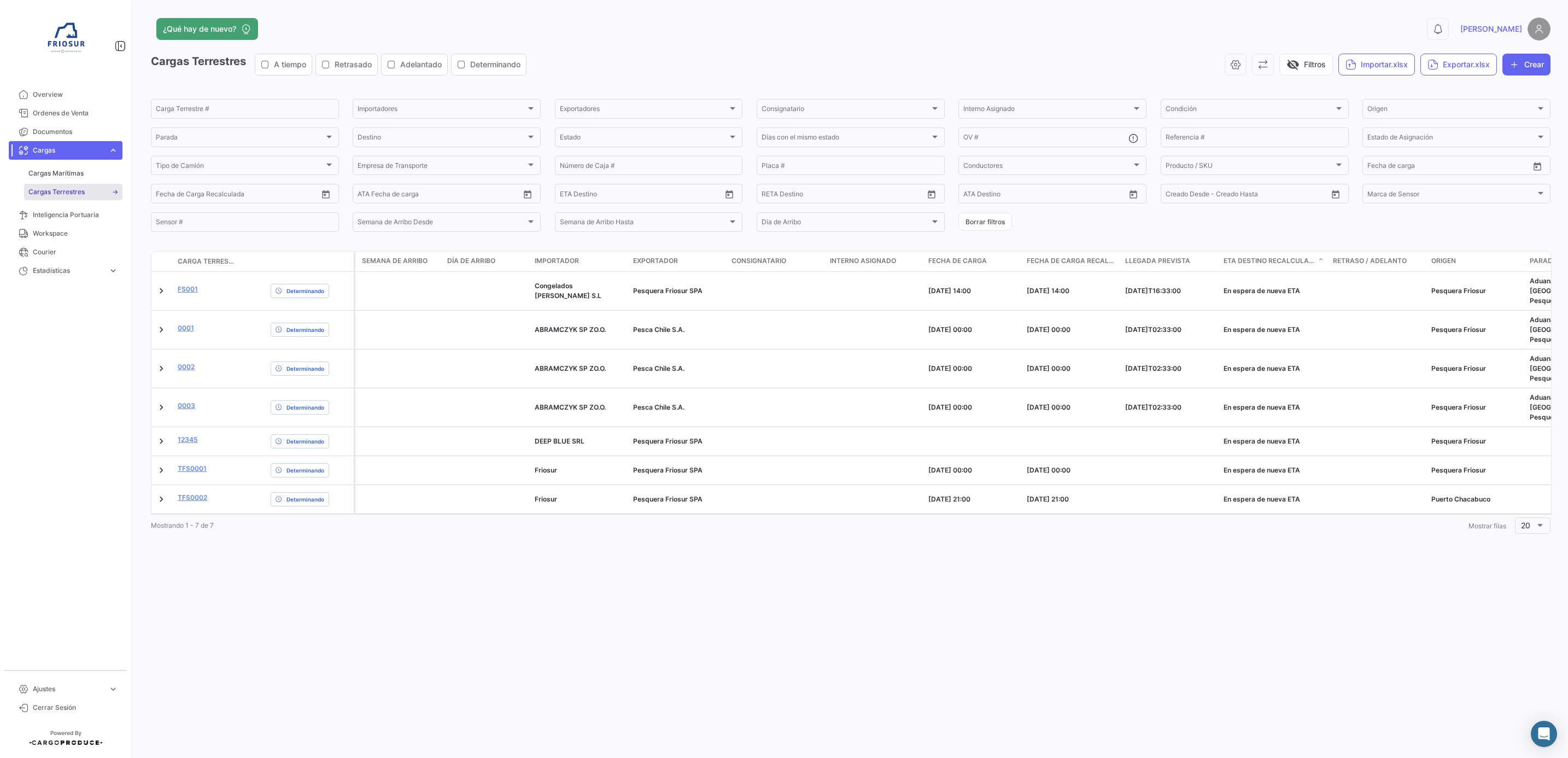
click at [633, 547] on div "¿Qué hay de nuevo? 0 [PERSON_NAME] Terrestres A tiempo Retrasado Adelantado Det…" at bounding box center [851, 379] width 1434 height 758
click at [92, 113] on span "Ordenes de Venta" at bounding box center [75, 113] width 86 height 10
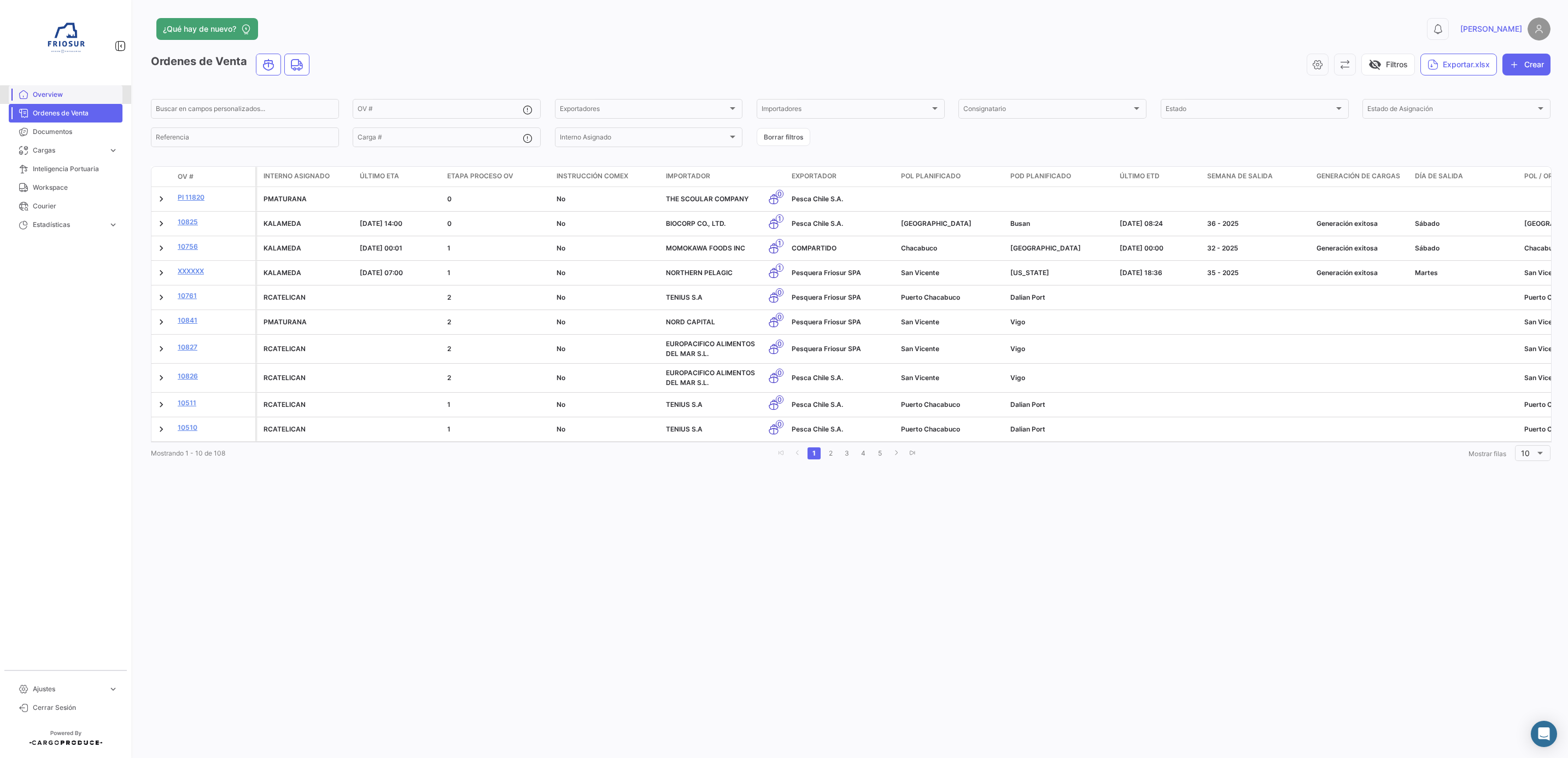
click at [87, 96] on span "Overview" at bounding box center [75, 94] width 86 height 10
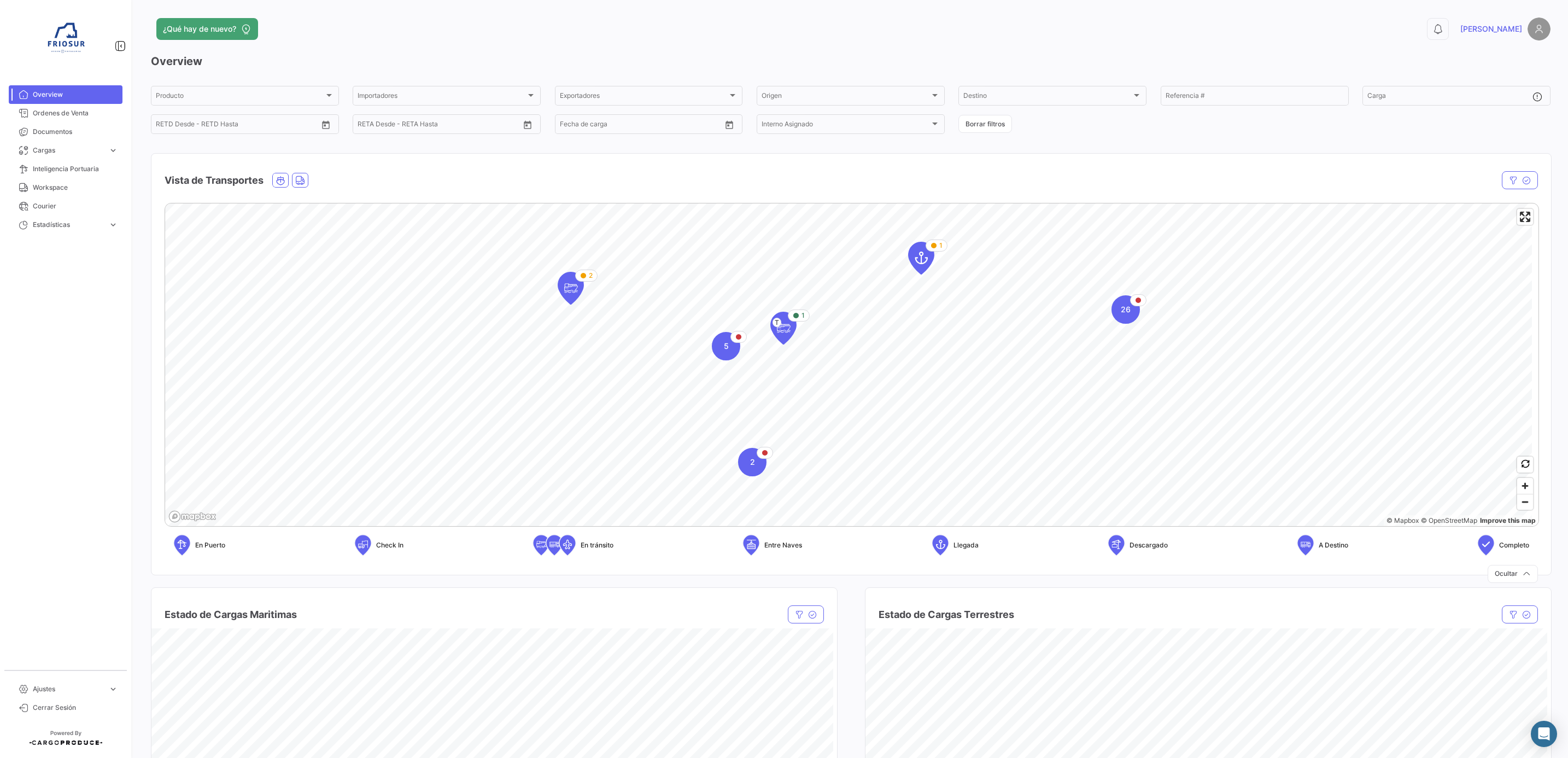
click at [130, 405] on mat-nav-list "Overview Ordenes de Venta Documentos Cargas expand_more Cargas Marítimas Cargas…" at bounding box center [65, 373] width 132 height 585
